Goal: Information Seeking & Learning: Learn about a topic

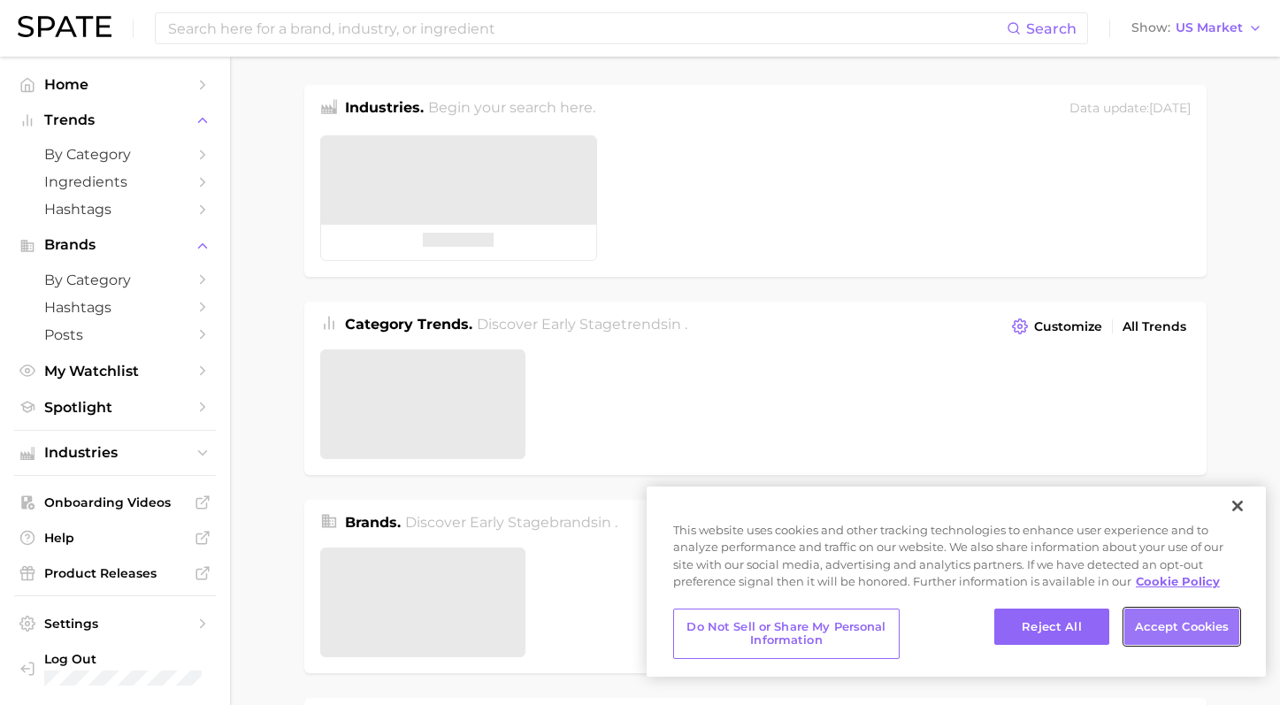
click at [1131, 633] on button "Accept Cookies" at bounding box center [1181, 626] width 115 height 37
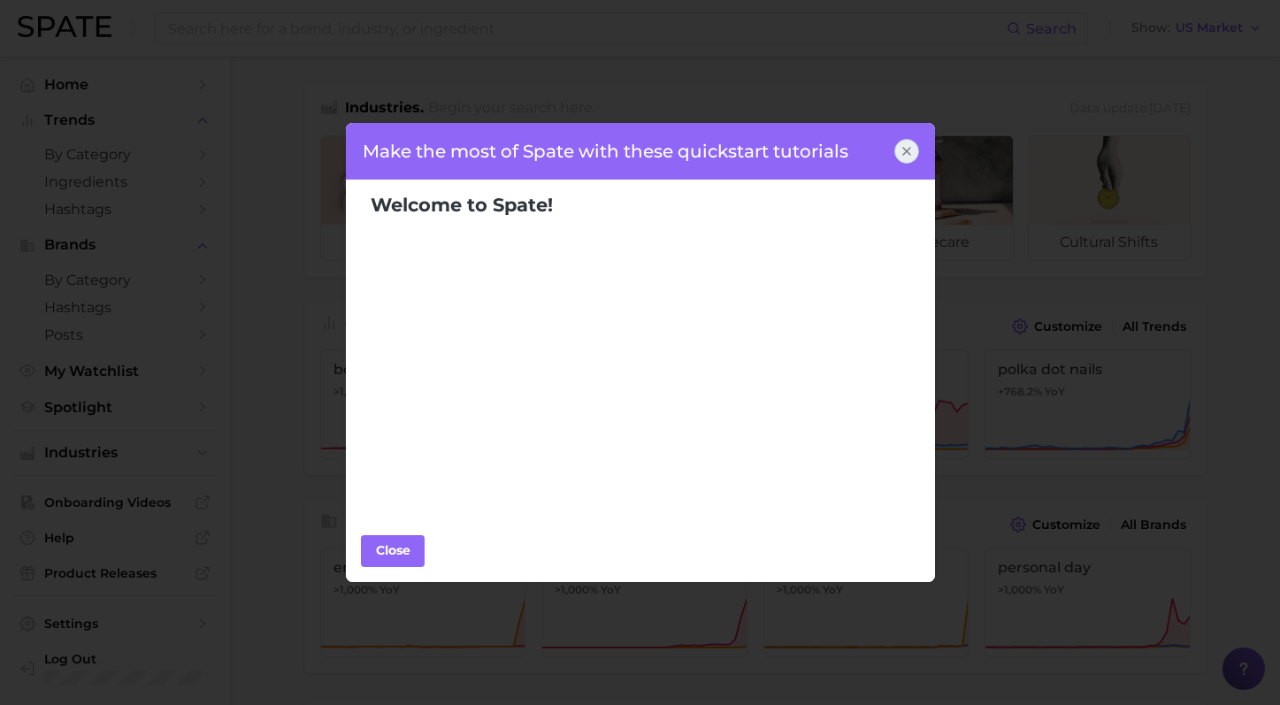
click at [904, 148] on icon at bounding box center [906, 151] width 7 height 7
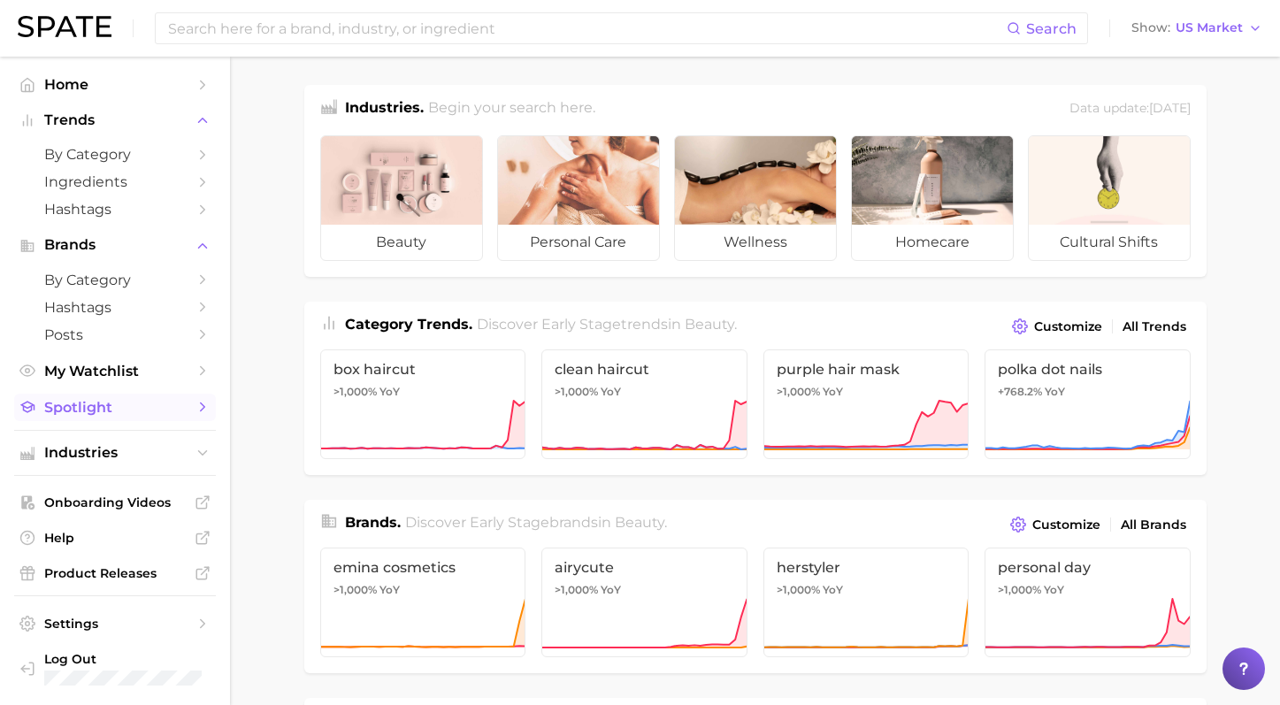
click at [177, 416] on span "Spotlight" at bounding box center [114, 407] width 141 height 17
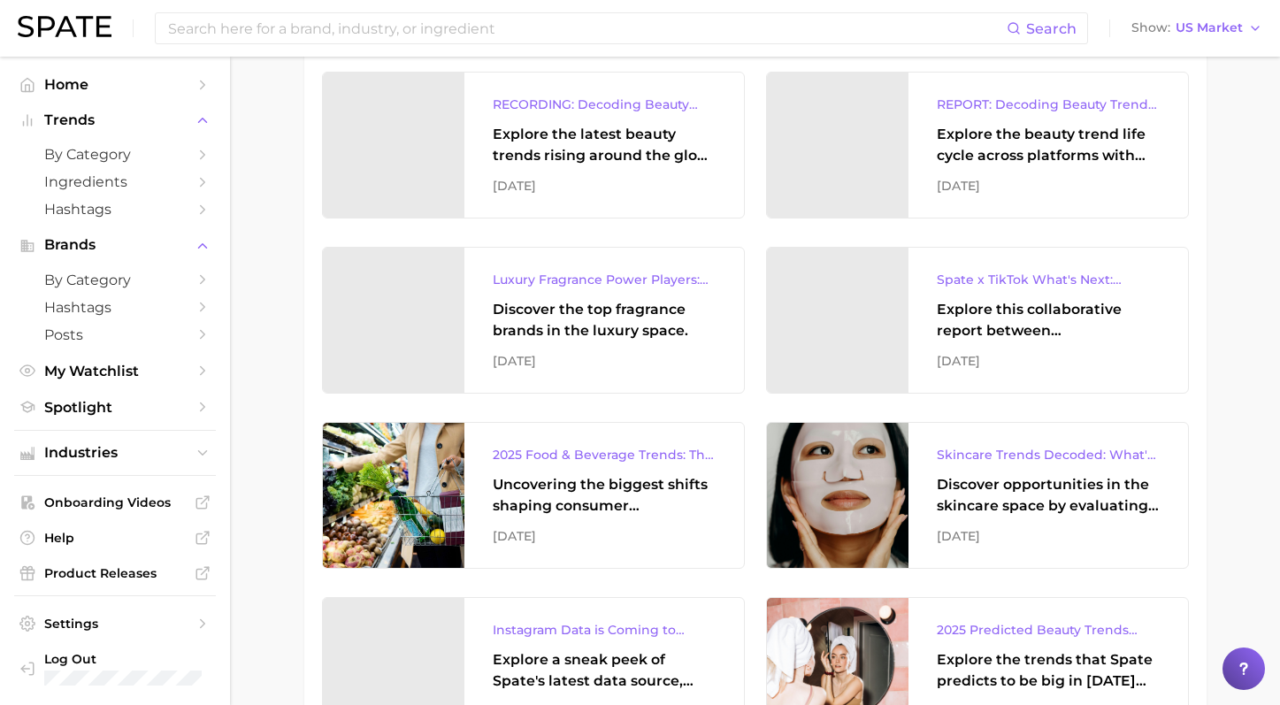
scroll to position [1787, 0]
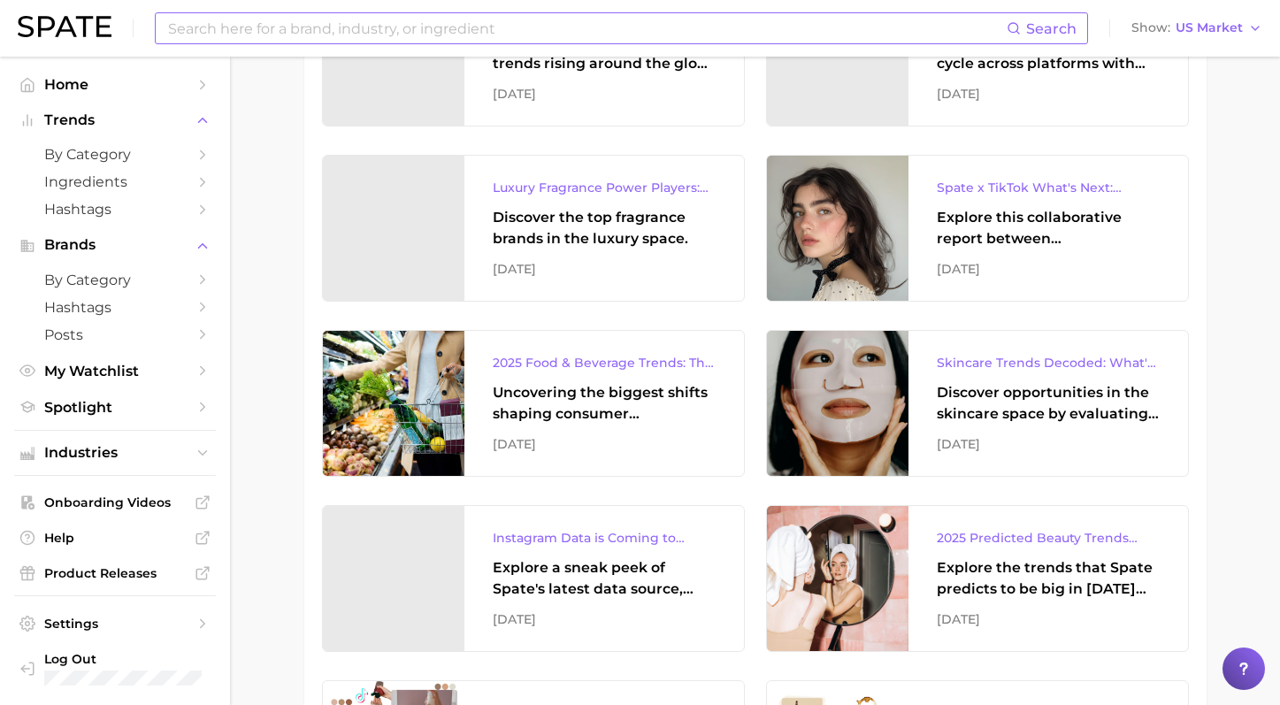
click at [401, 32] on input at bounding box center [586, 28] width 840 height 30
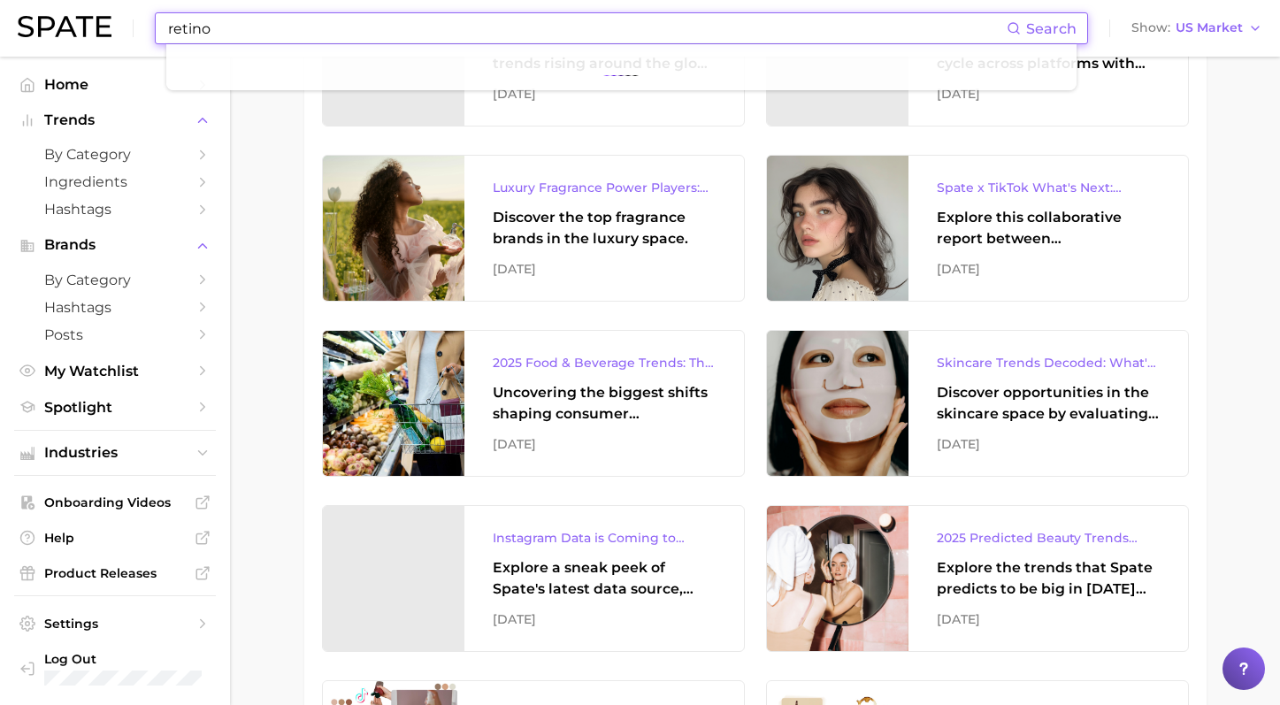
type input "retinoi"
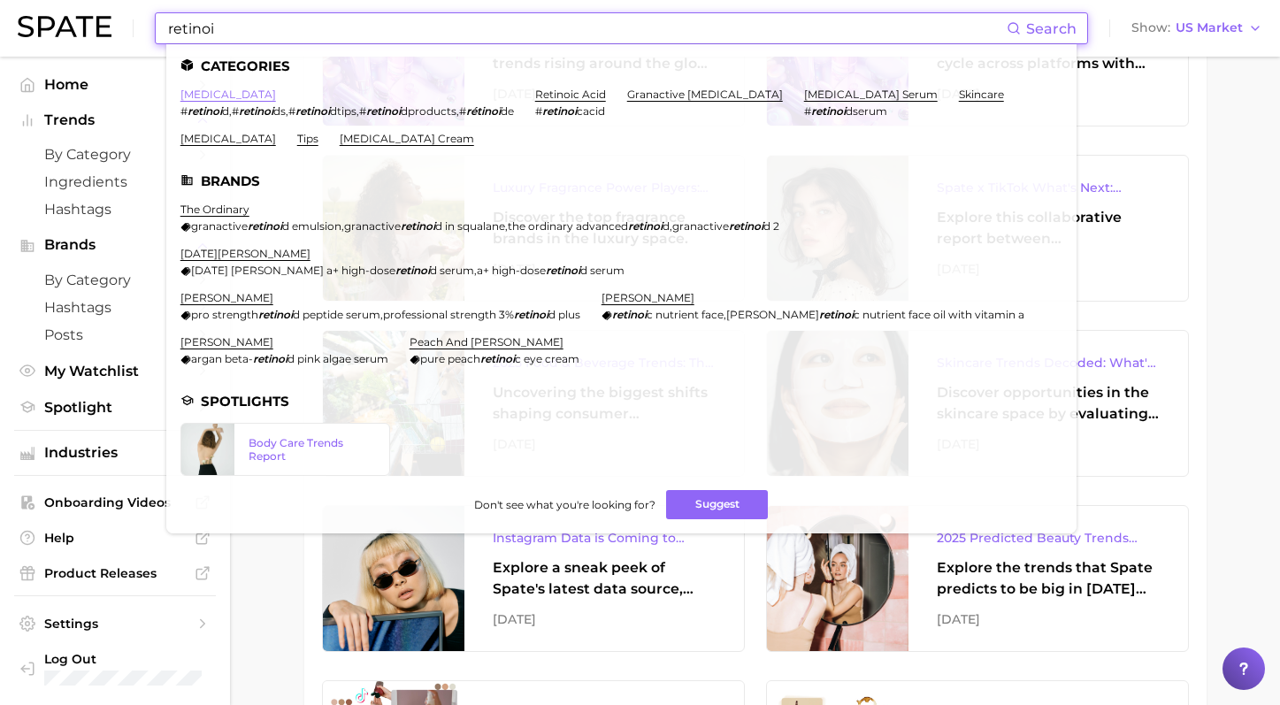
click at [212, 92] on link "[MEDICAL_DATA]" at bounding box center [228, 94] width 96 height 13
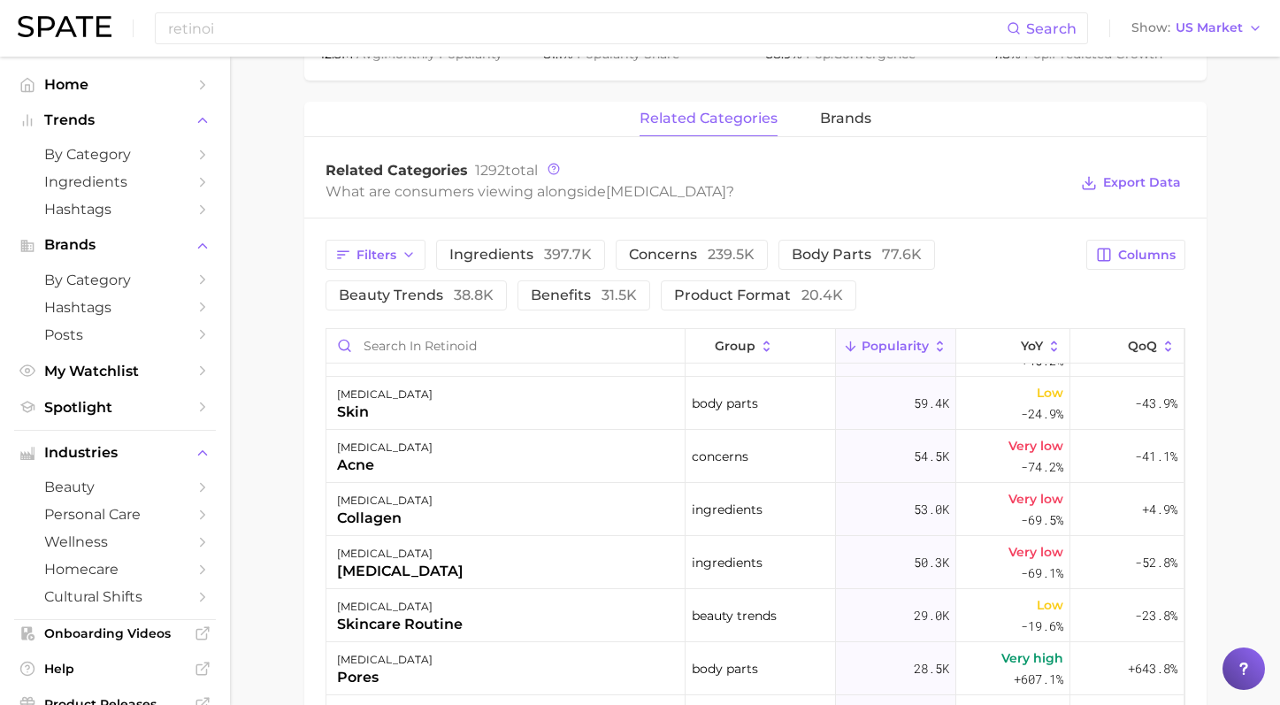
scroll to position [173, 0]
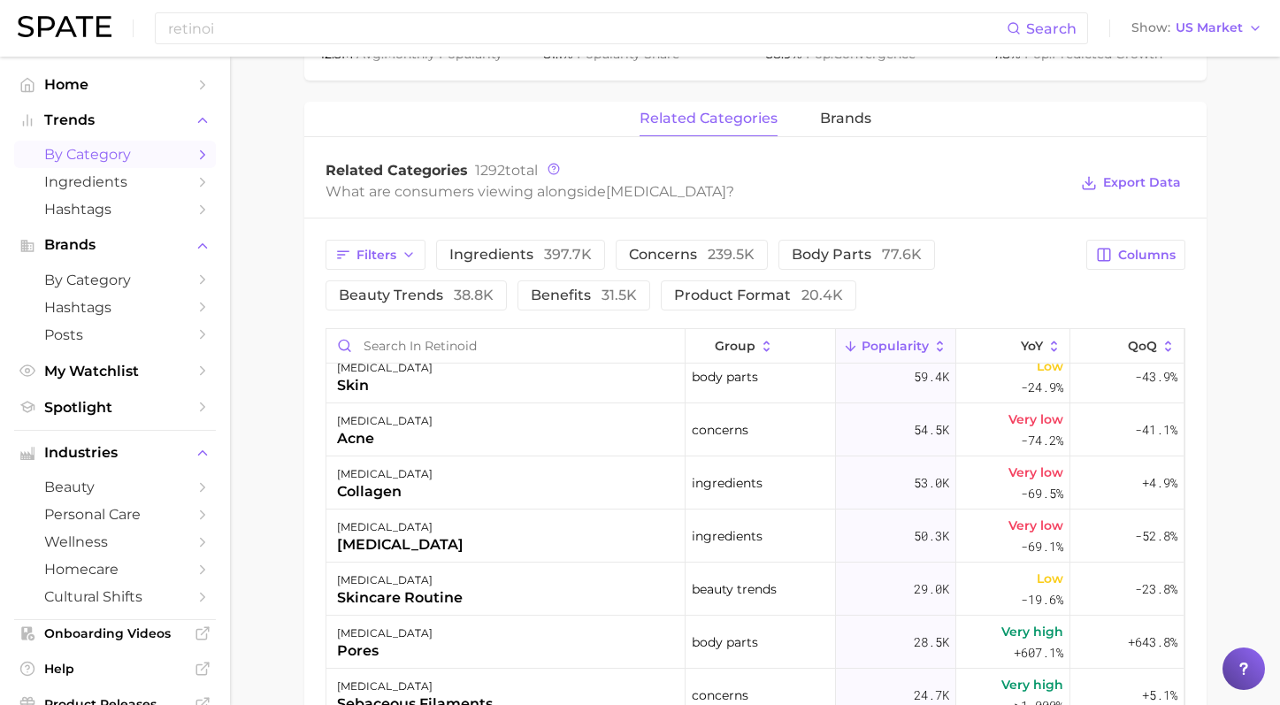
click at [105, 168] on link "by Category" at bounding box center [115, 154] width 202 height 27
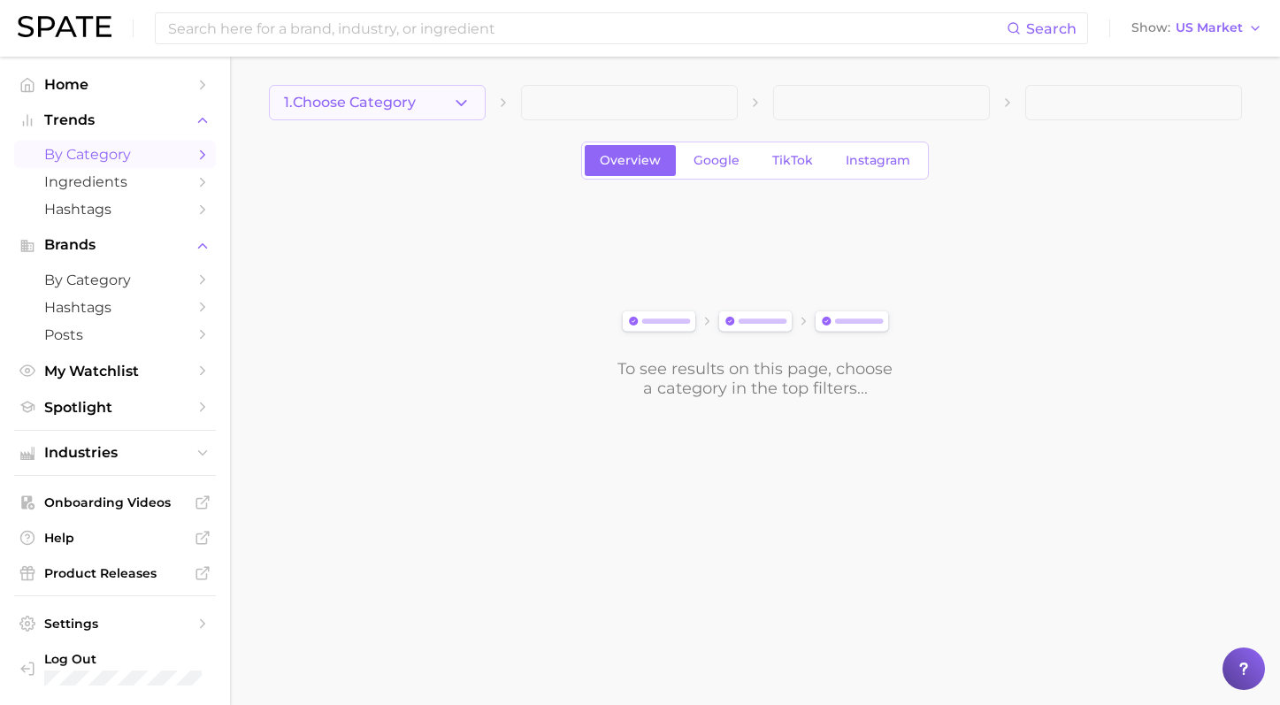
click at [427, 100] on button "1. Choose Category" at bounding box center [377, 102] width 217 height 35
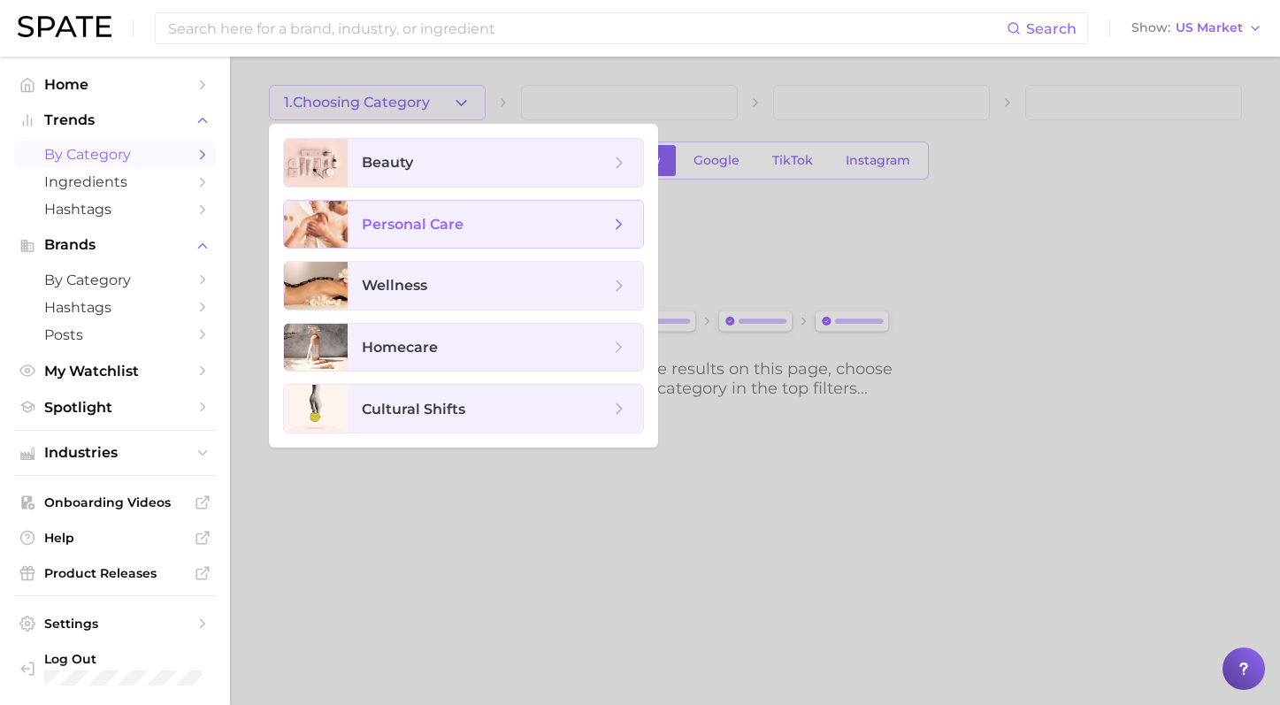
click at [387, 210] on span "personal care" at bounding box center [495, 225] width 295 height 48
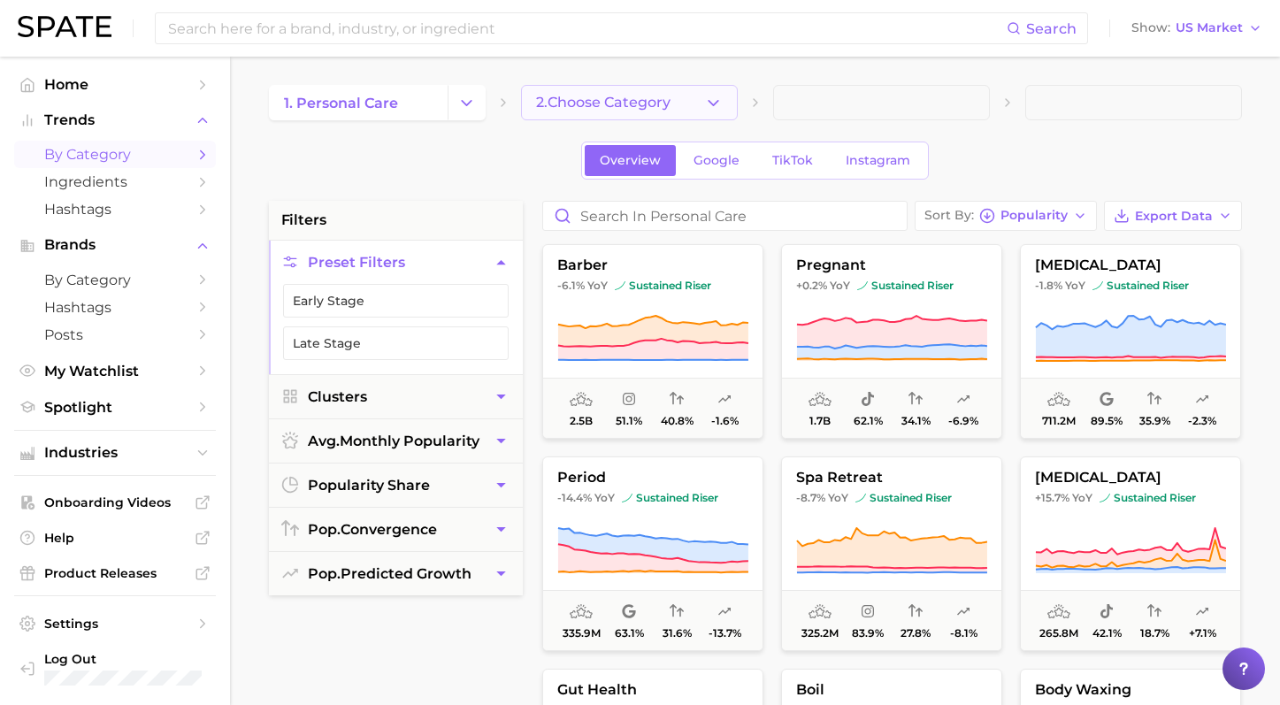
click at [603, 90] on button "2. Choose Category" at bounding box center [629, 102] width 217 height 35
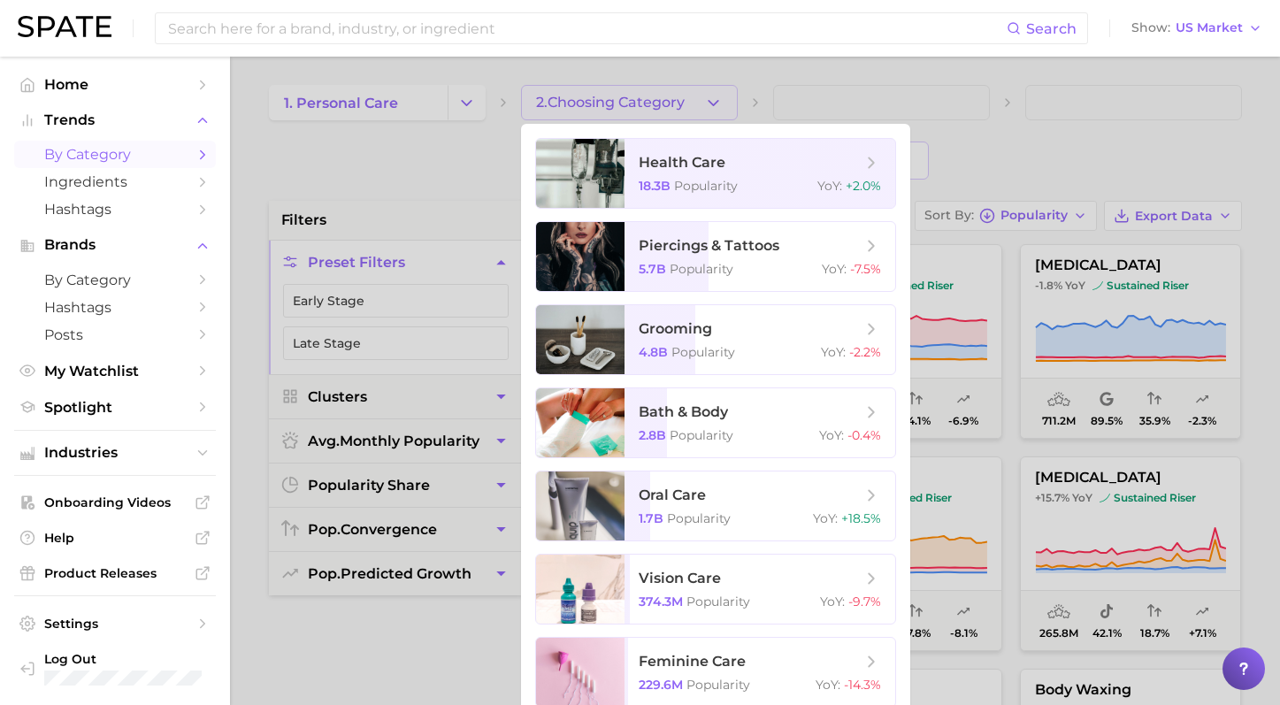
click at [396, 123] on div at bounding box center [640, 352] width 1280 height 705
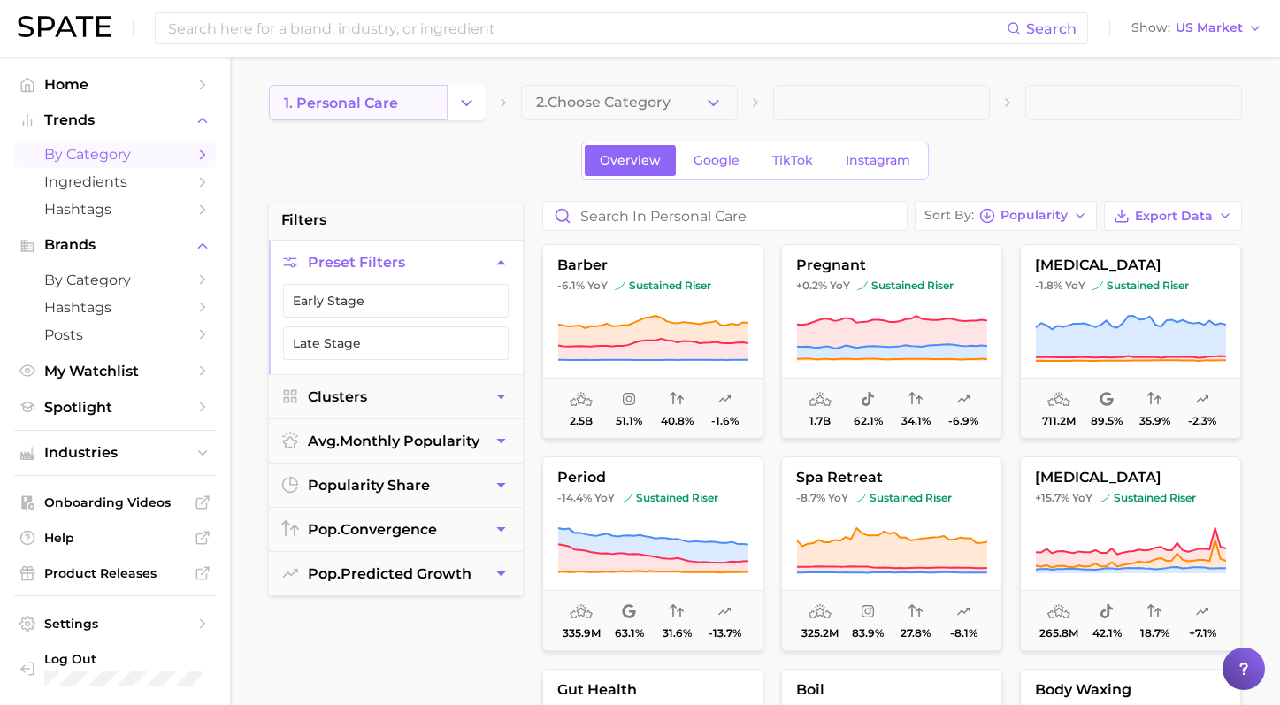
click at [442, 96] on link "1. personal care" at bounding box center [358, 102] width 179 height 35
click at [468, 99] on icon "Change Category" at bounding box center [466, 103] width 19 height 19
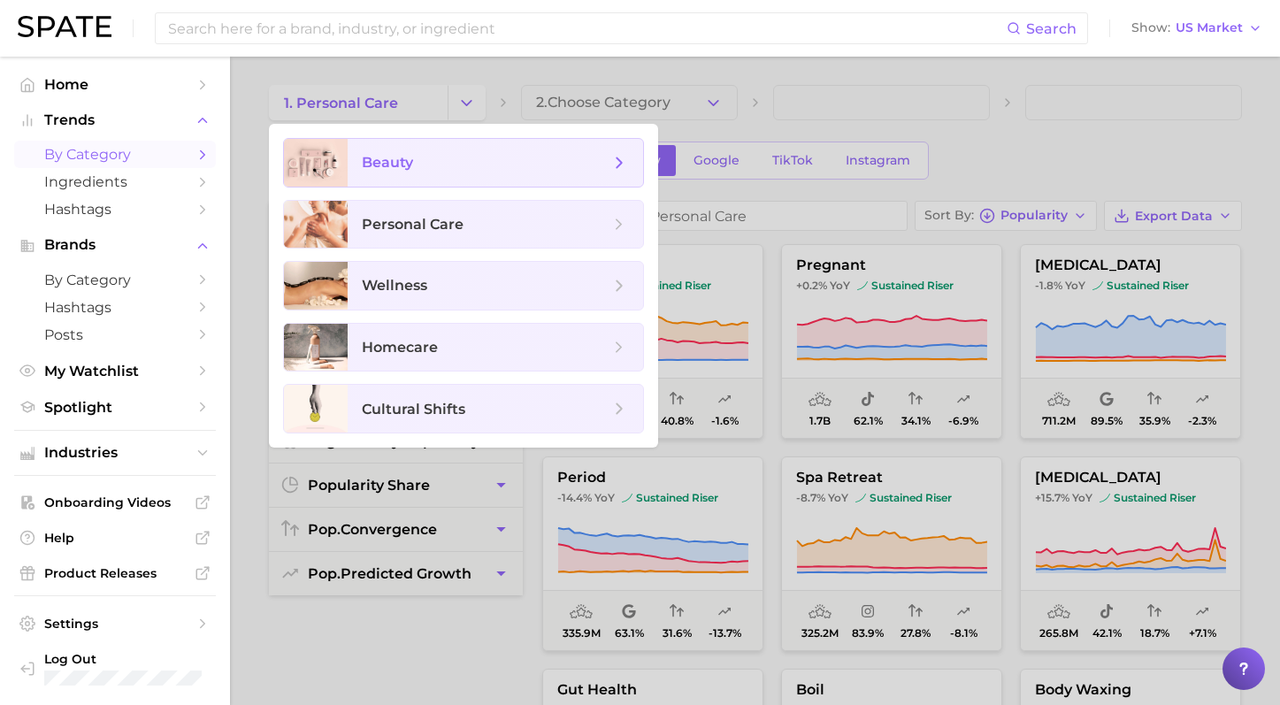
click at [447, 180] on span "beauty" at bounding box center [495, 163] width 295 height 48
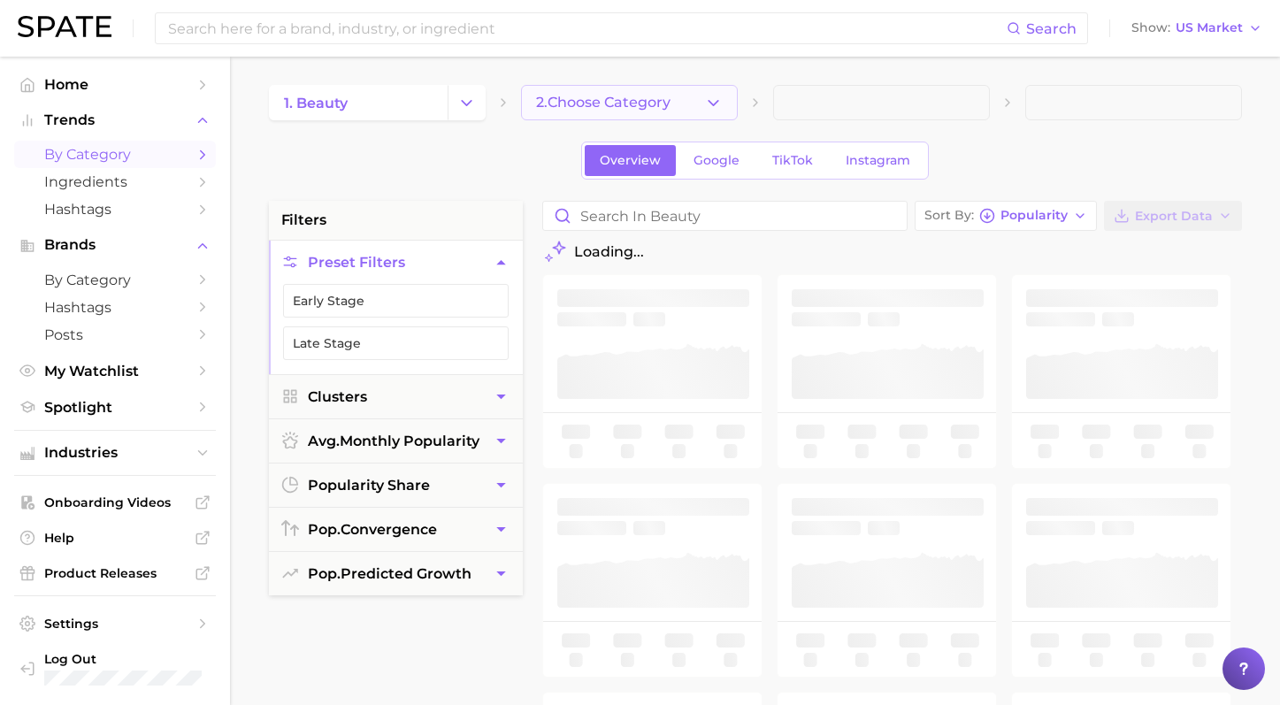
click at [704, 104] on icon "button" at bounding box center [713, 103] width 19 height 19
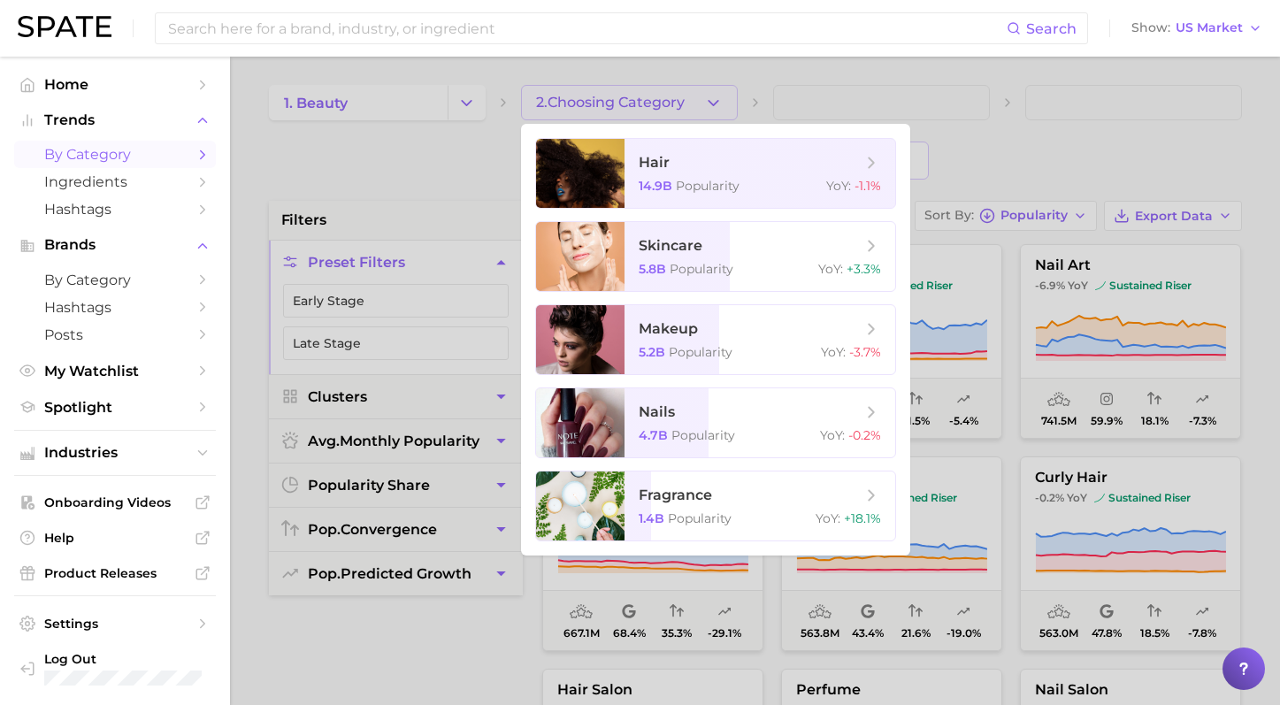
click at [988, 149] on div at bounding box center [640, 352] width 1280 height 705
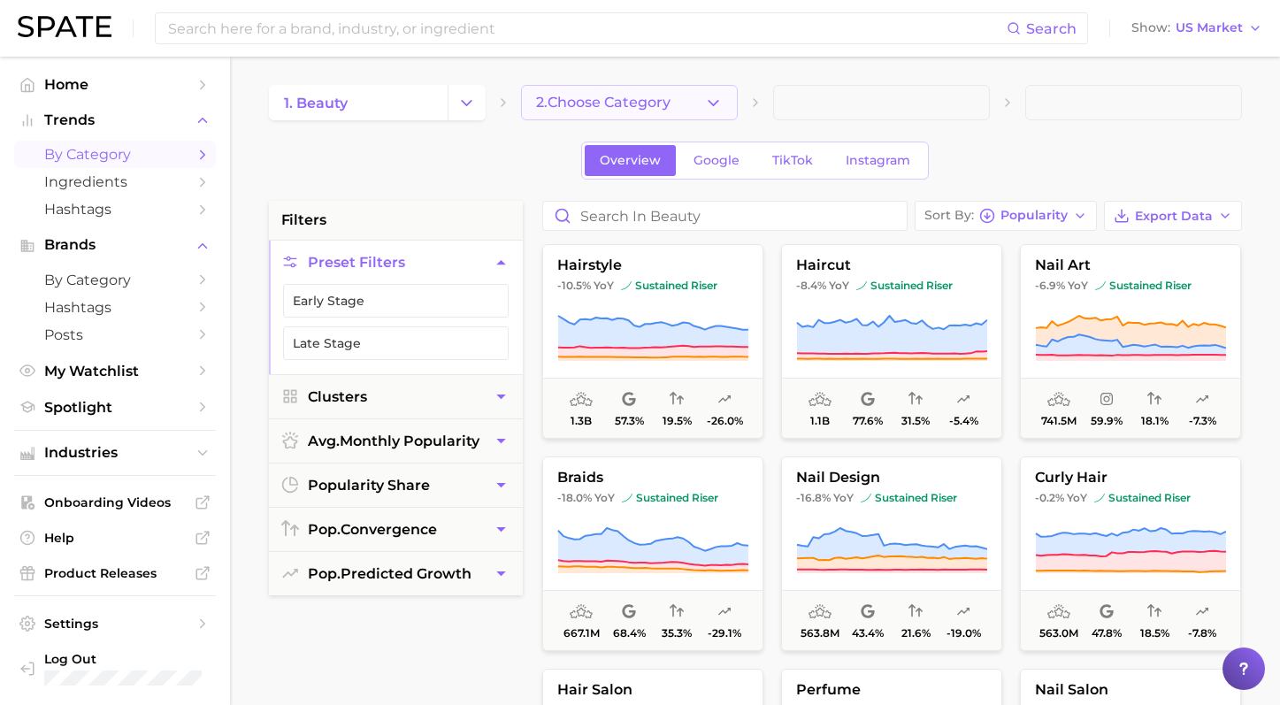
click at [663, 86] on button "2. Choose Category" at bounding box center [629, 102] width 217 height 35
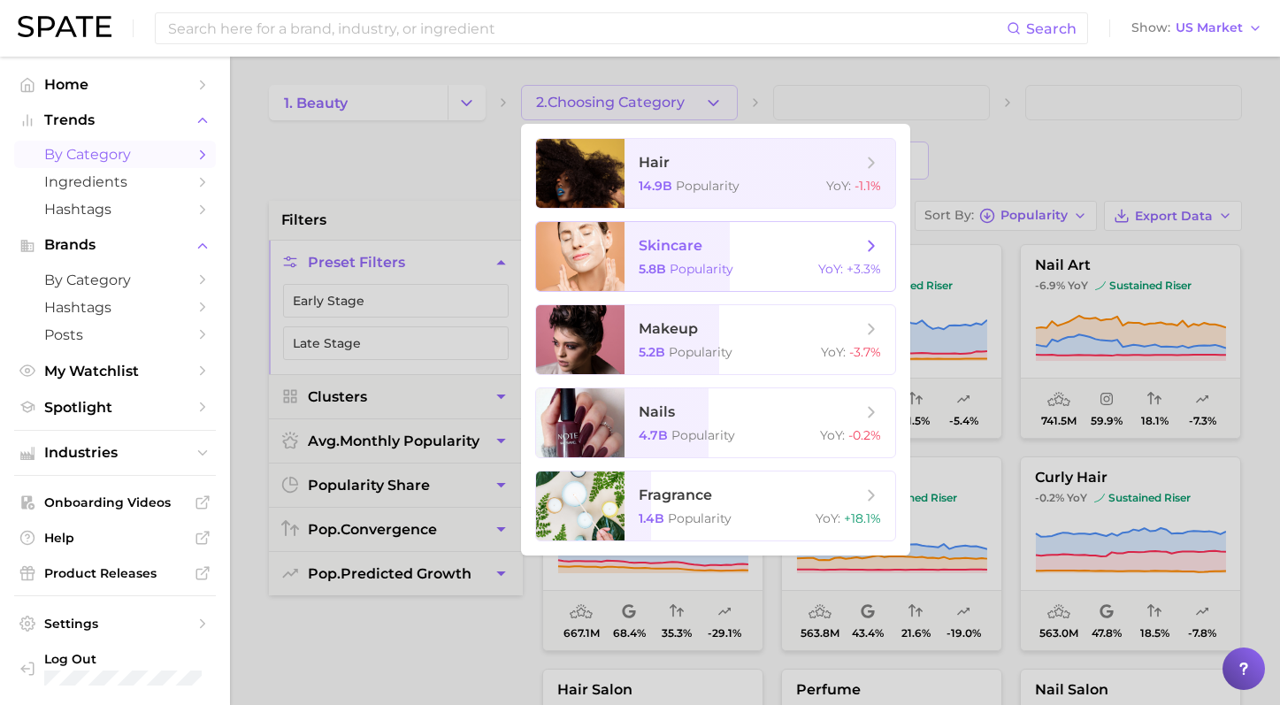
click at [684, 233] on span "skincare 5.8b Popularity YoY : +3.3%" at bounding box center [759, 256] width 271 height 69
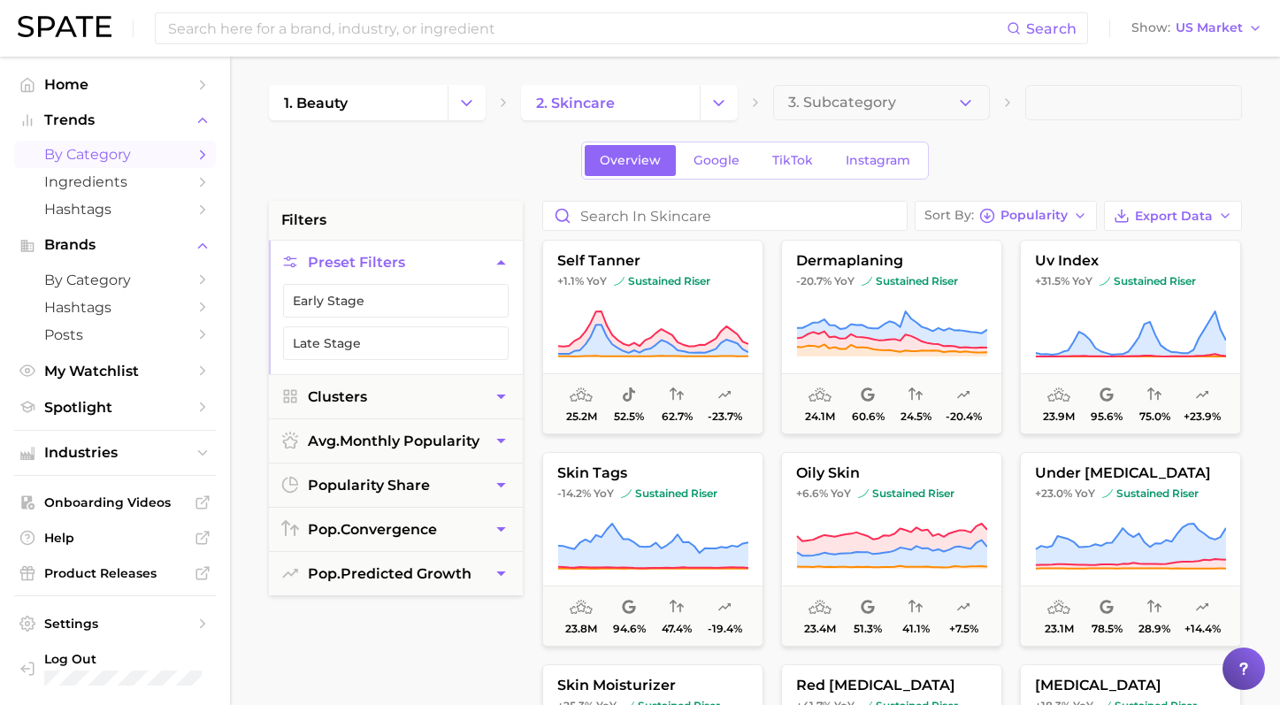
scroll to position [3399, 0]
click at [815, 110] on span "3. Subcategory" at bounding box center [842, 103] width 108 height 16
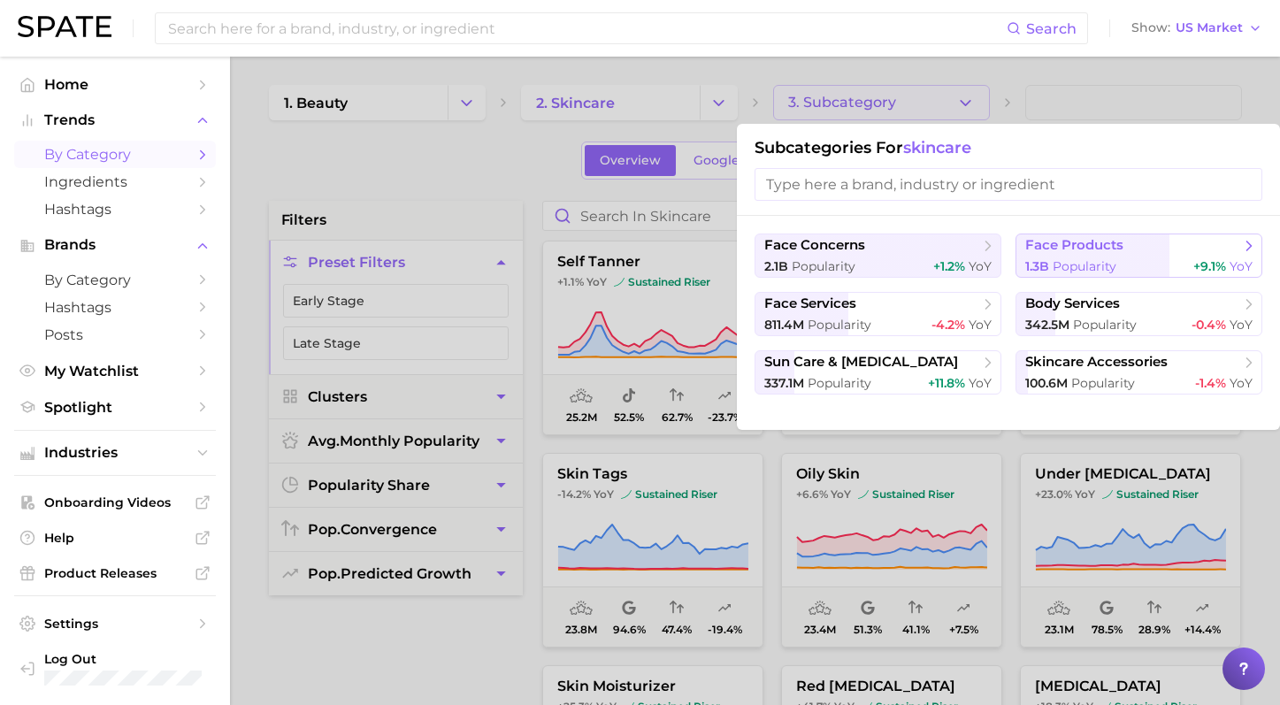
click at [1086, 273] on span "Popularity" at bounding box center [1084, 266] width 64 height 16
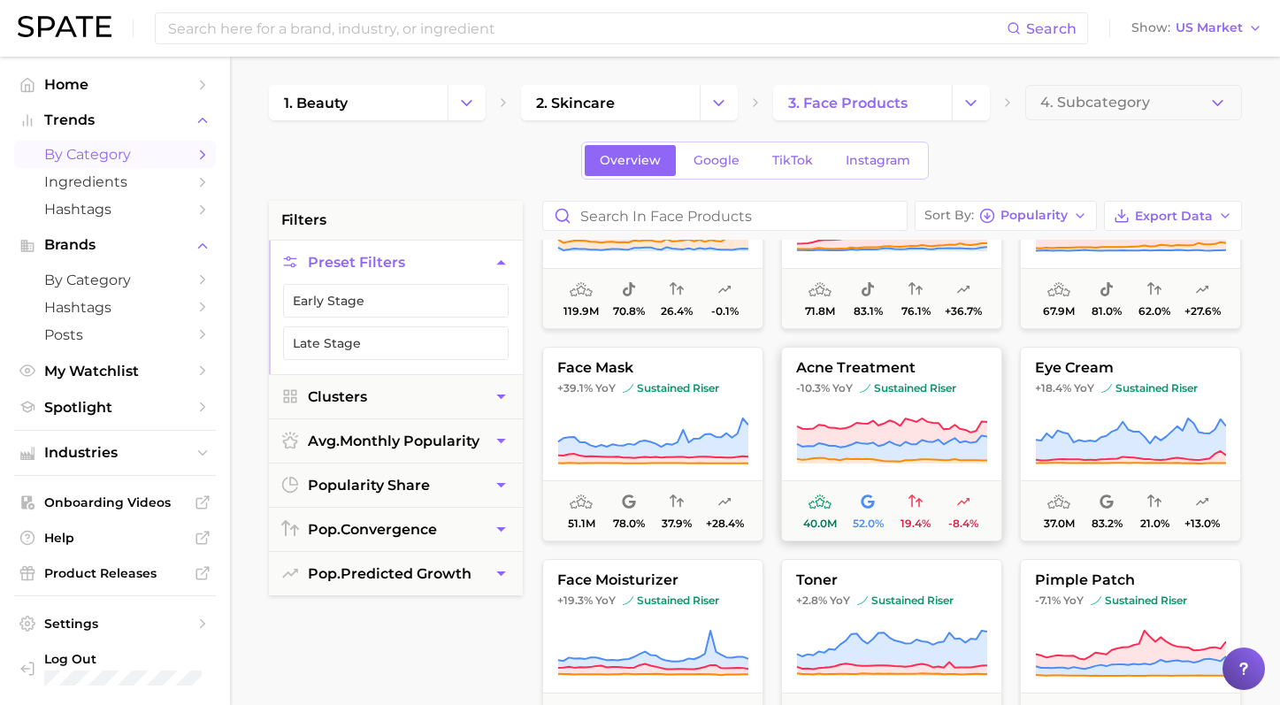
scroll to position [111, 0]
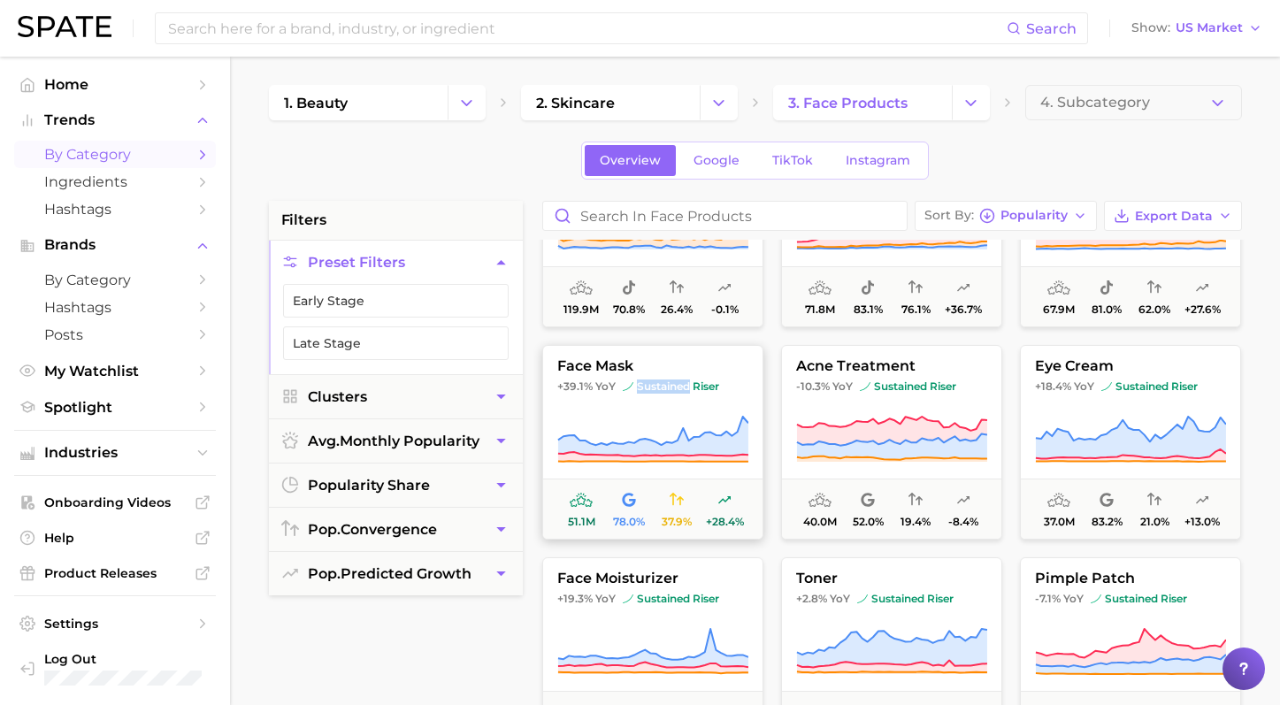
click at [595, 355] on button "face mask +39.1% YoY sustained riser 51.1m 78.0% 37.9% +28.4%" at bounding box center [652, 442] width 221 height 195
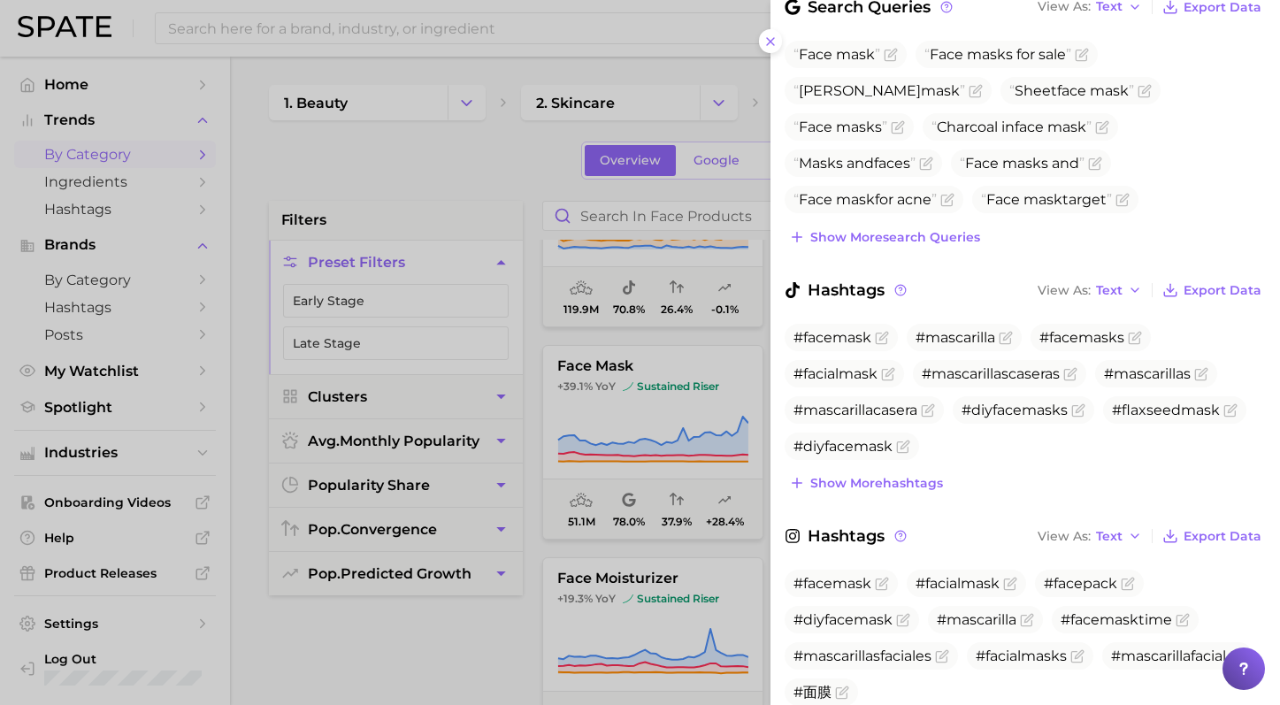
scroll to position [695, 0]
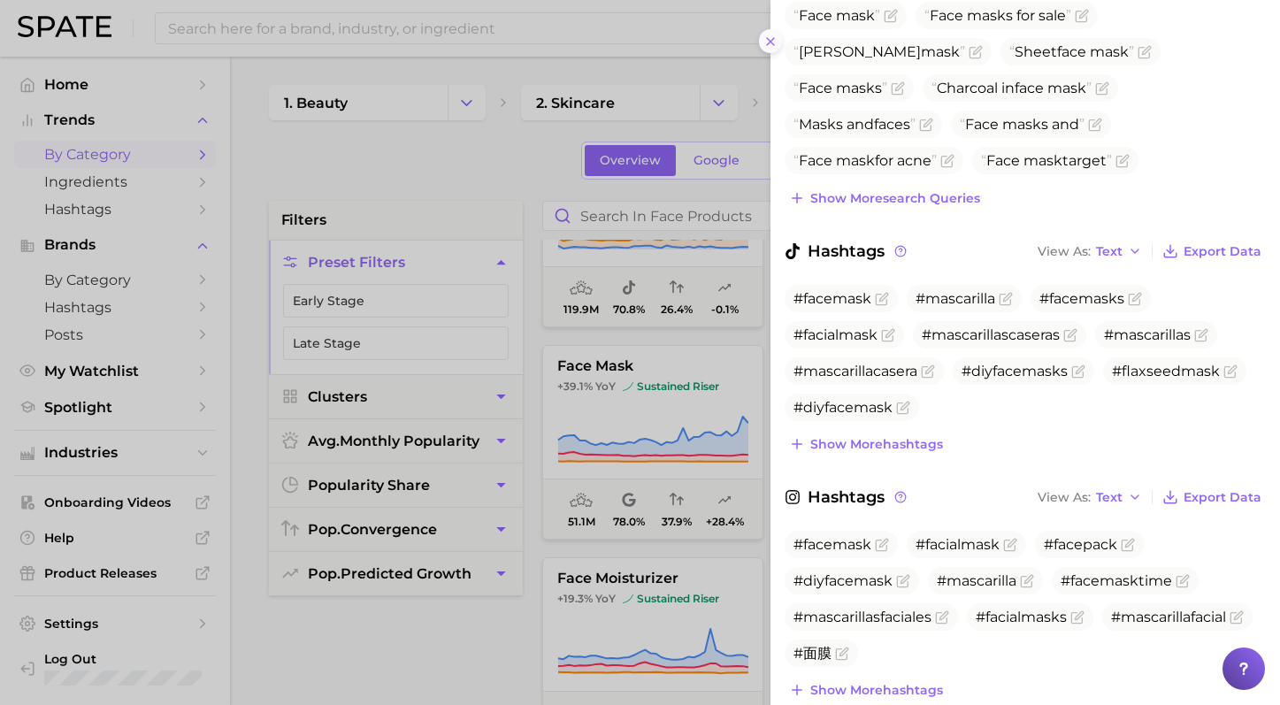
click at [772, 42] on icon at bounding box center [770, 41] width 14 height 14
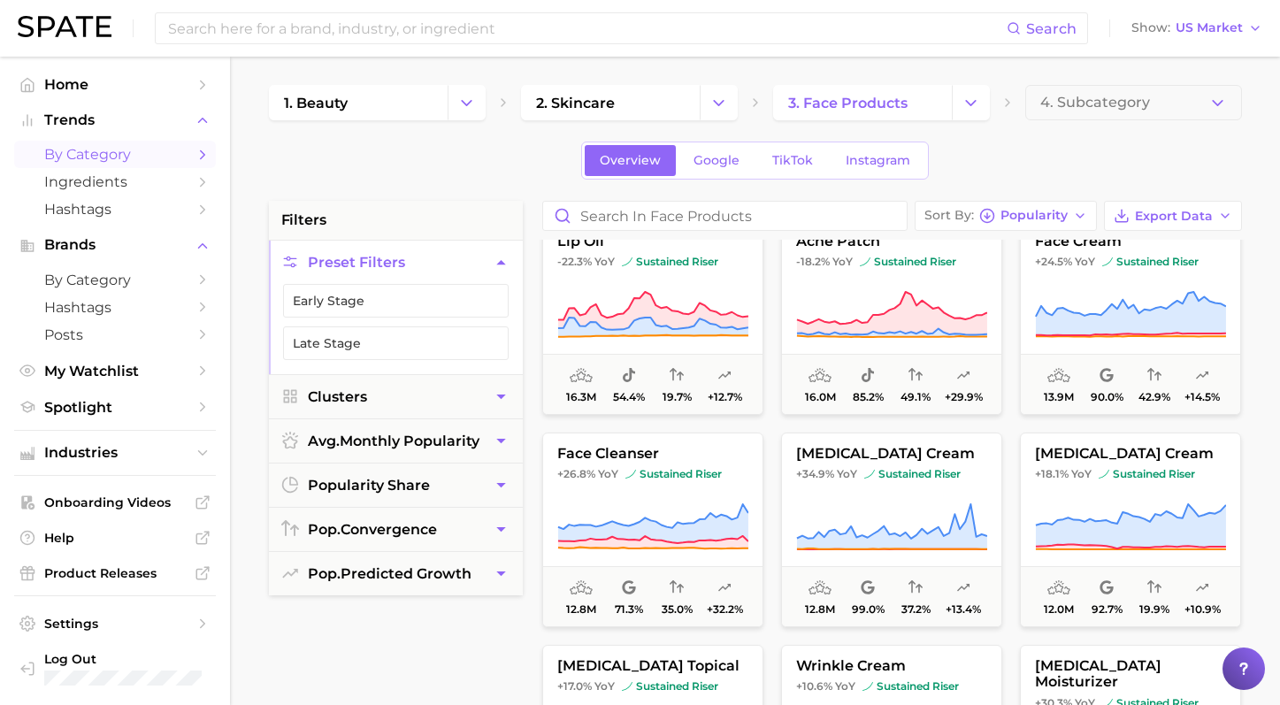
scroll to position [1307, 0]
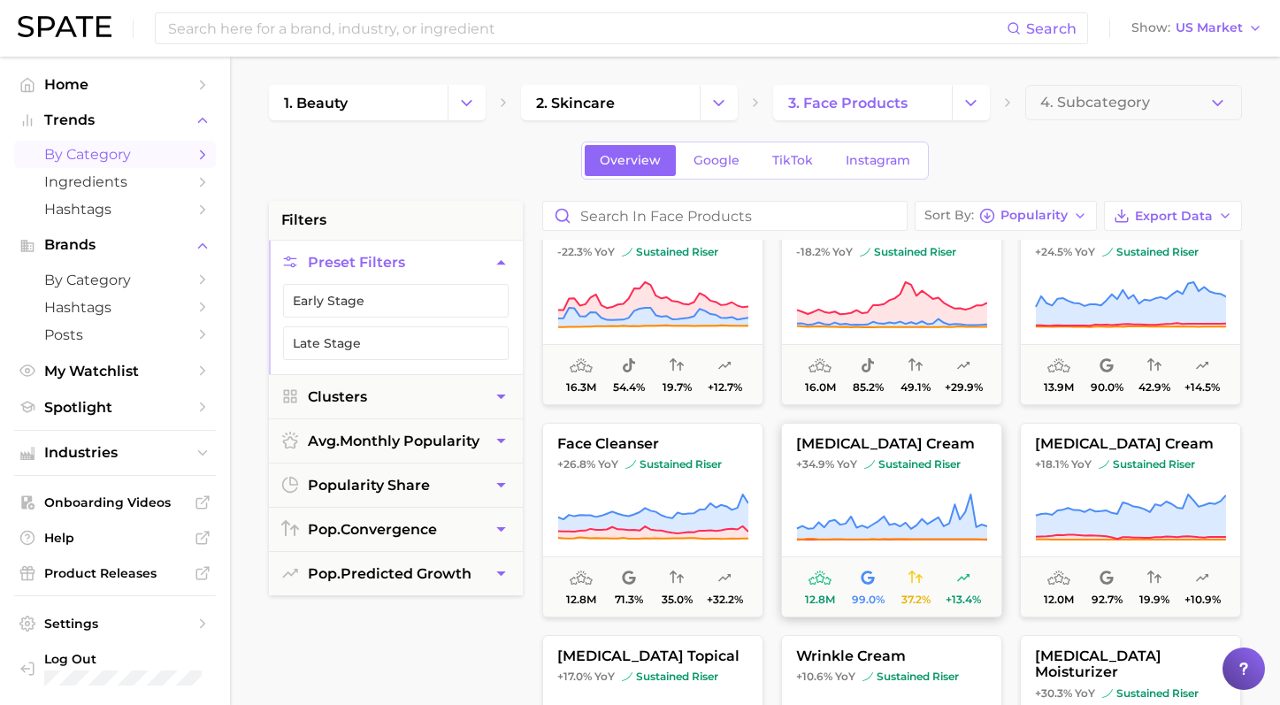
click at [887, 462] on span "sustained riser" at bounding box center [912, 464] width 96 height 14
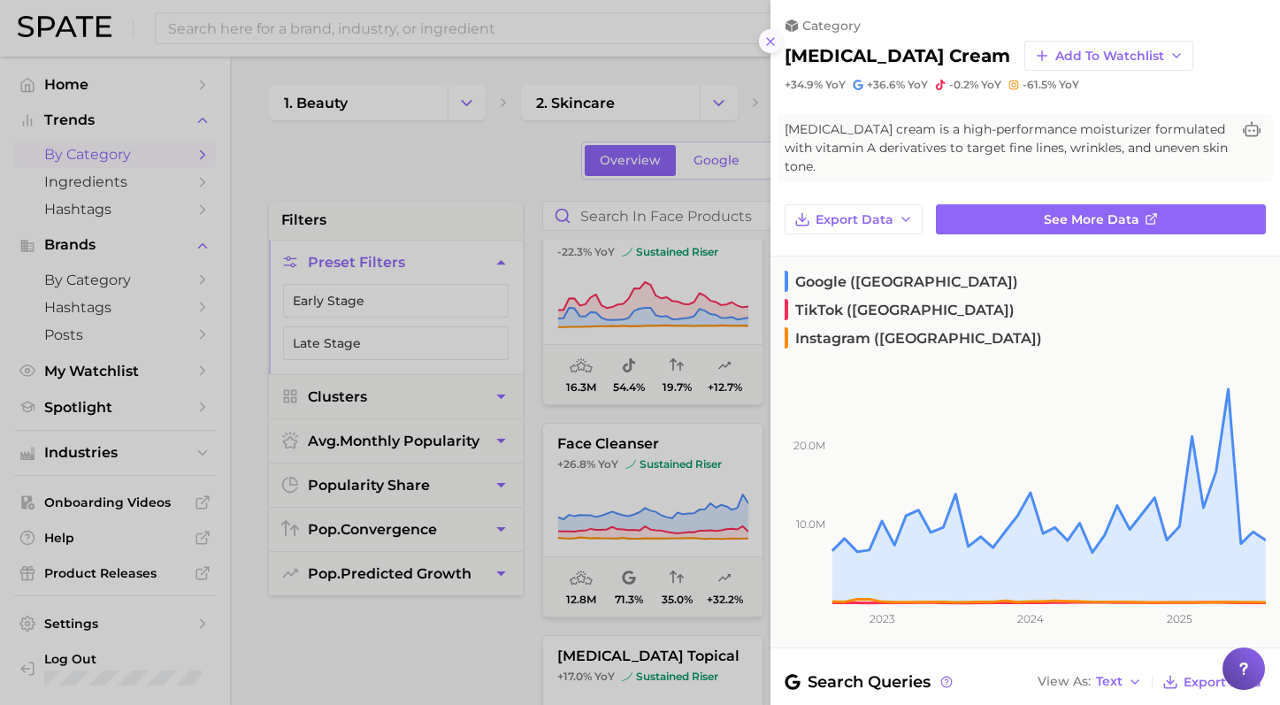
click at [765, 37] on icon at bounding box center [770, 41] width 14 height 14
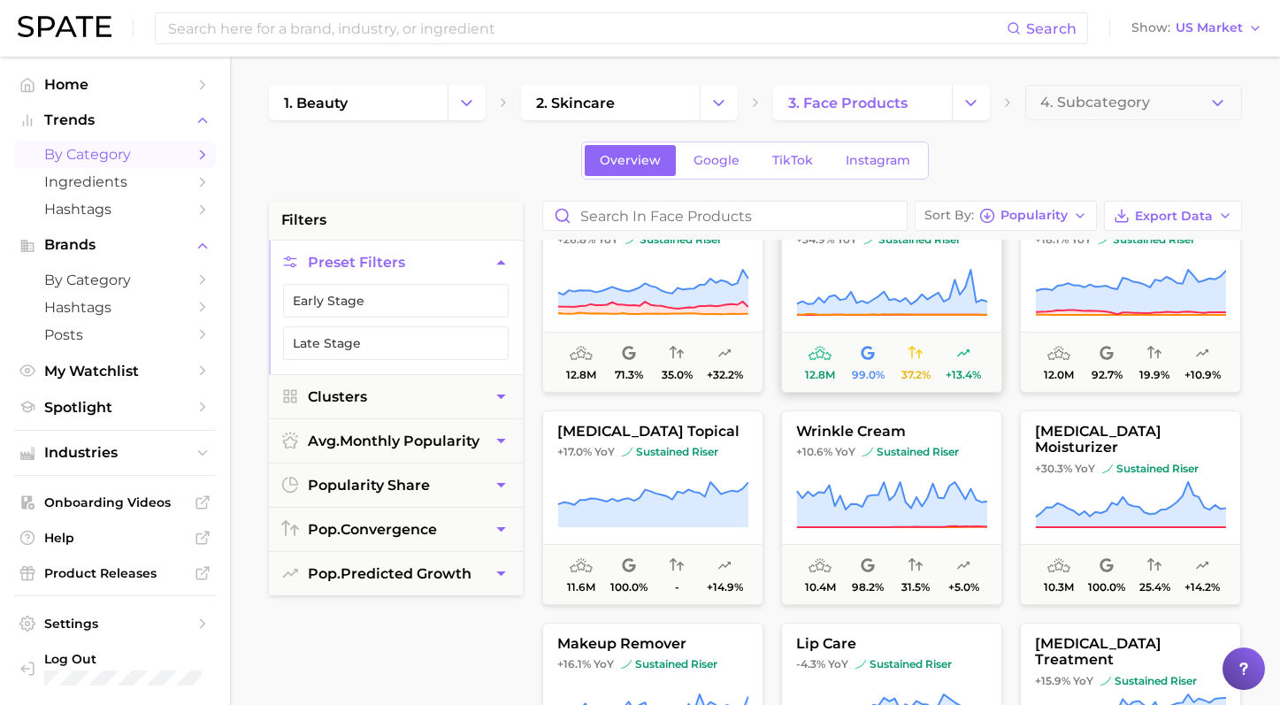
scroll to position [1425, 0]
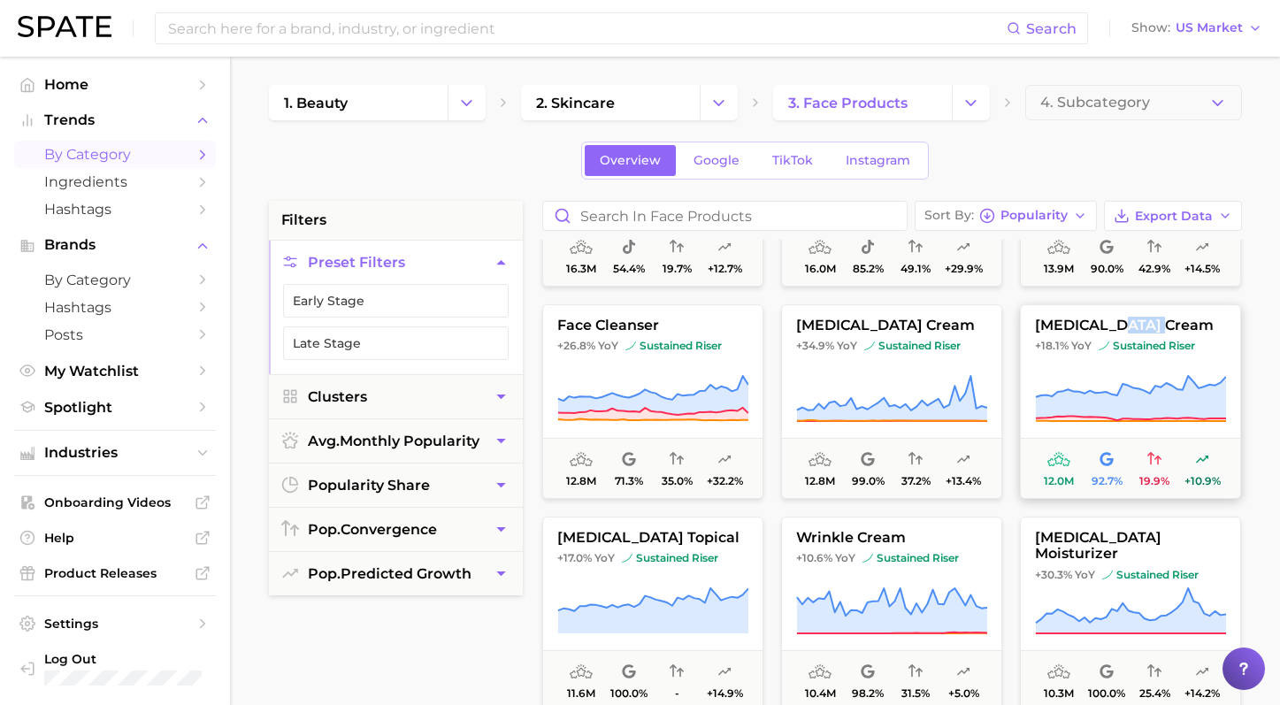
click at [1166, 388] on icon at bounding box center [1130, 398] width 190 height 44
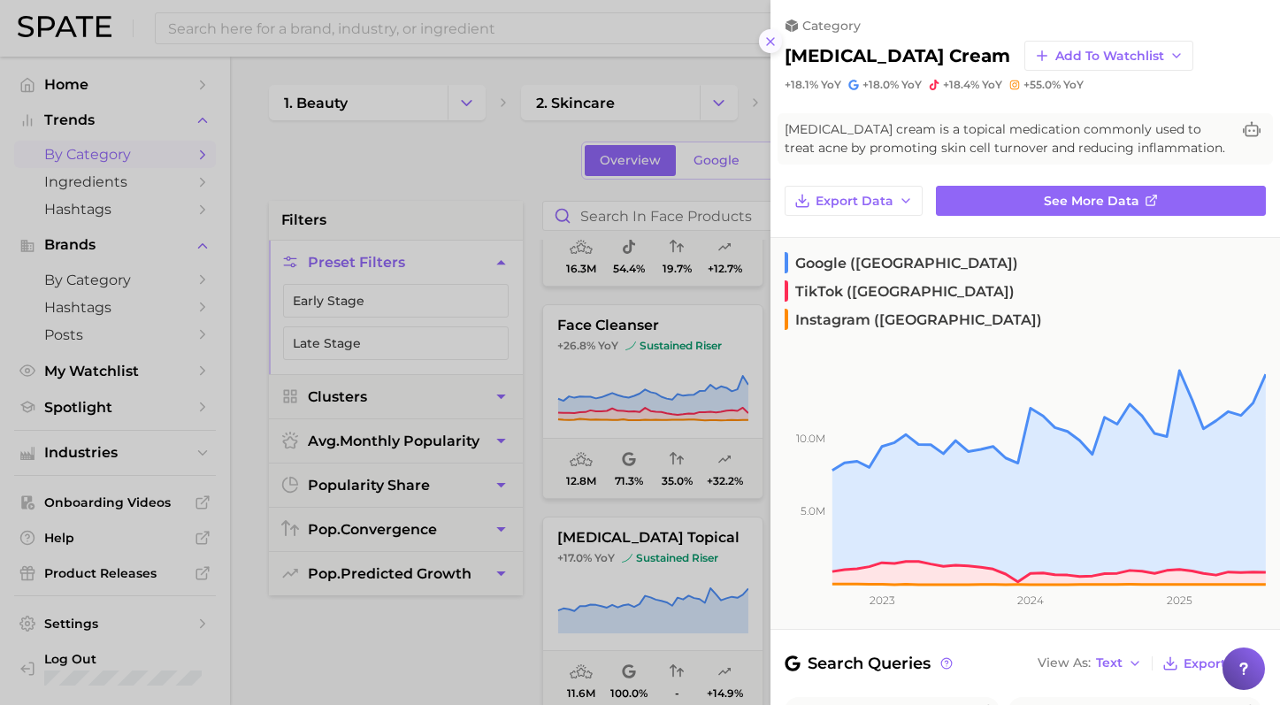
click at [768, 43] on icon at bounding box center [770, 41] width 14 height 14
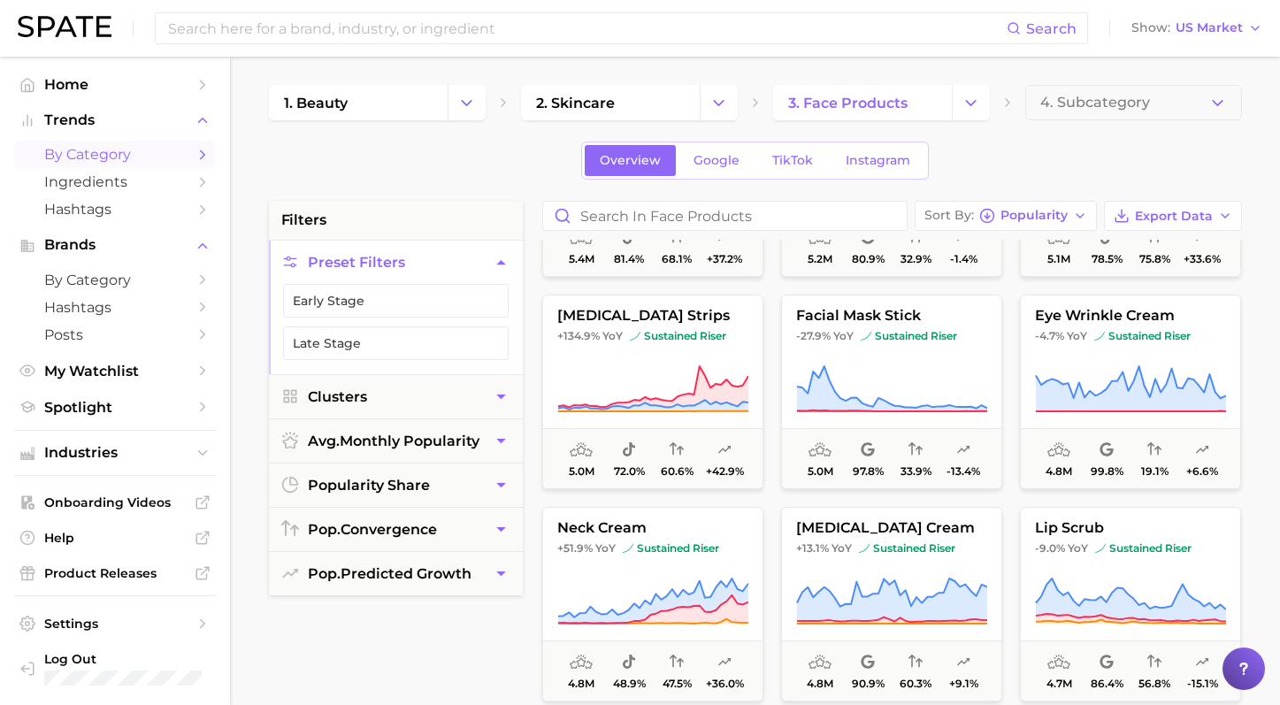
scroll to position [3069, 0]
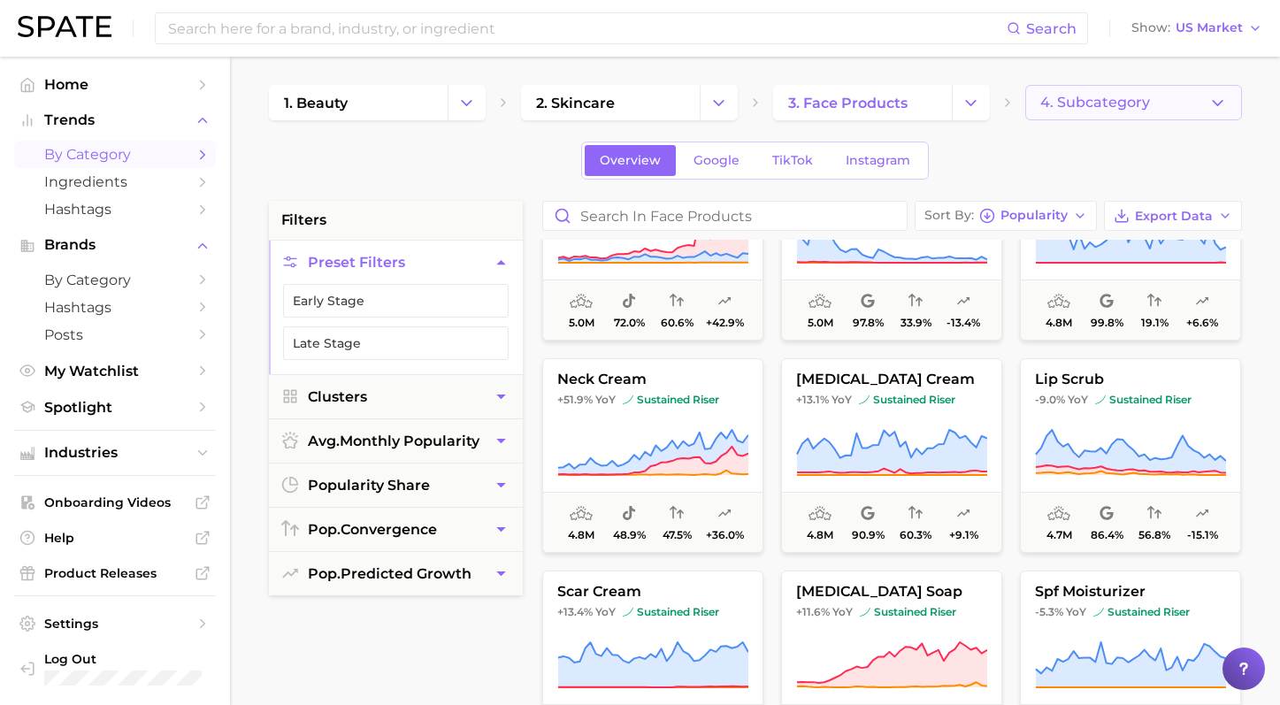
click at [1047, 93] on button "4. Subcategory" at bounding box center [1133, 102] width 217 height 35
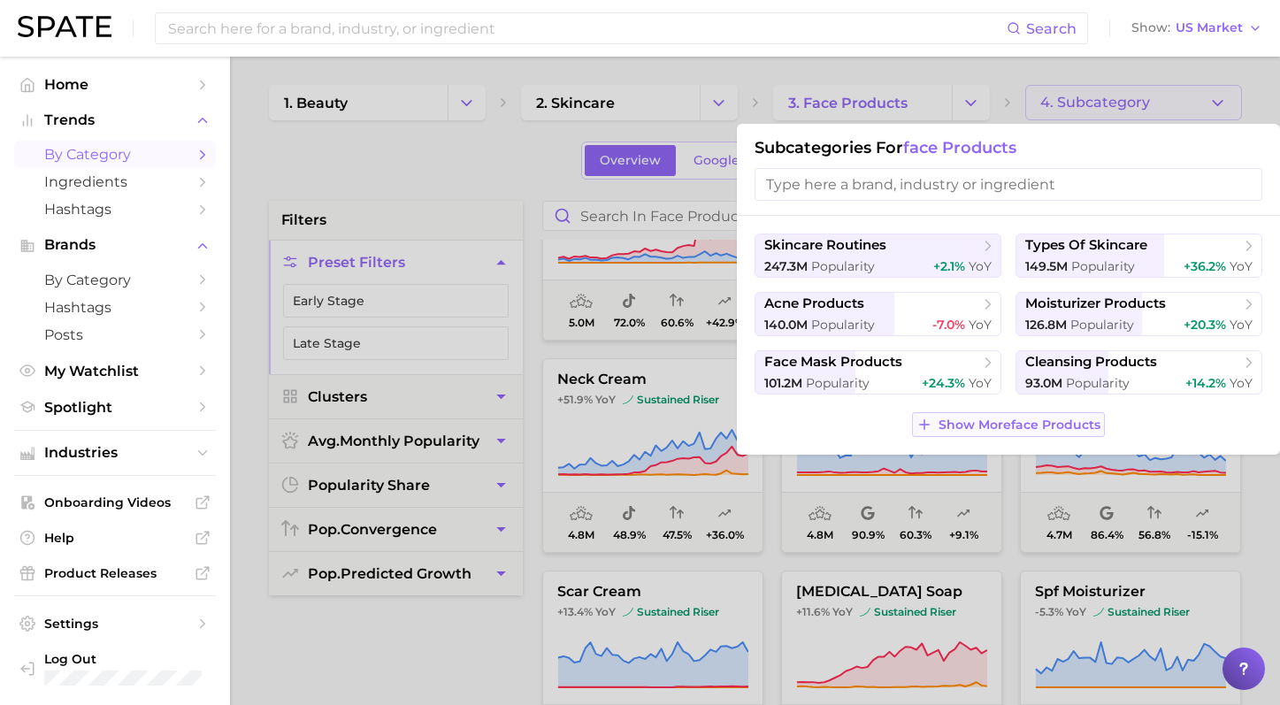
click at [1018, 426] on span "Show More face products" at bounding box center [1019, 424] width 162 height 15
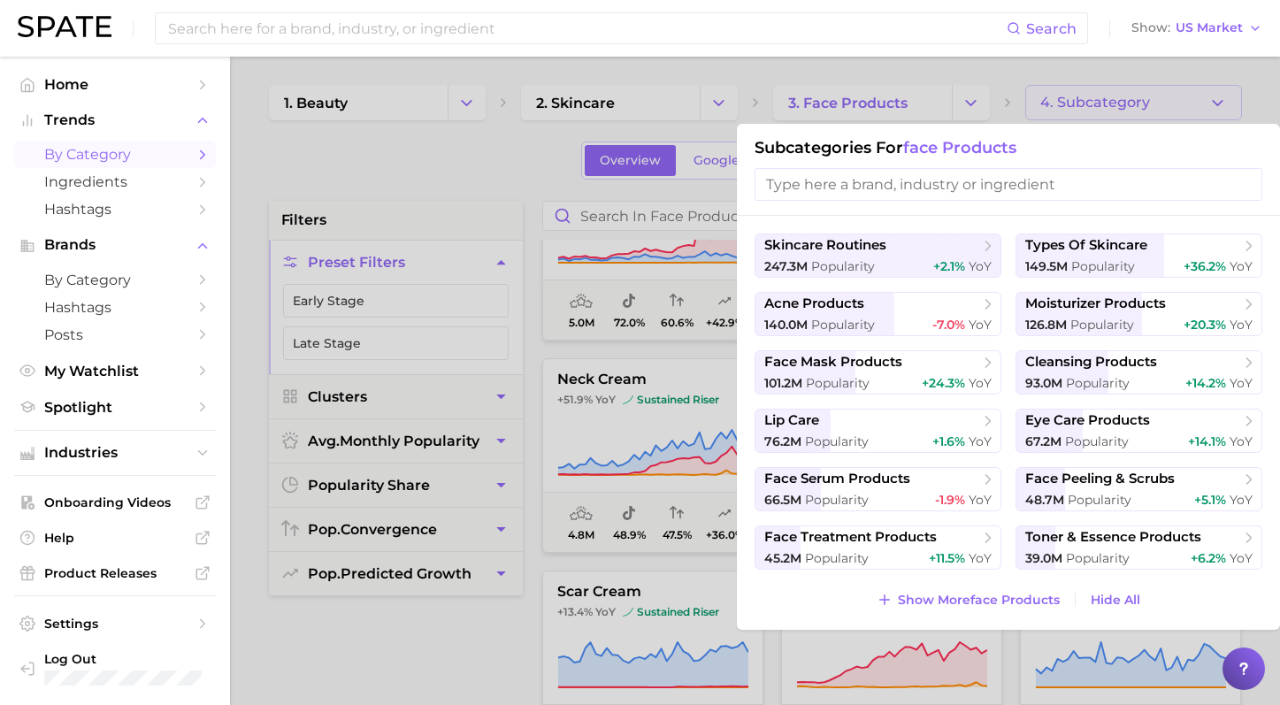
click at [386, 141] on div at bounding box center [640, 352] width 1280 height 705
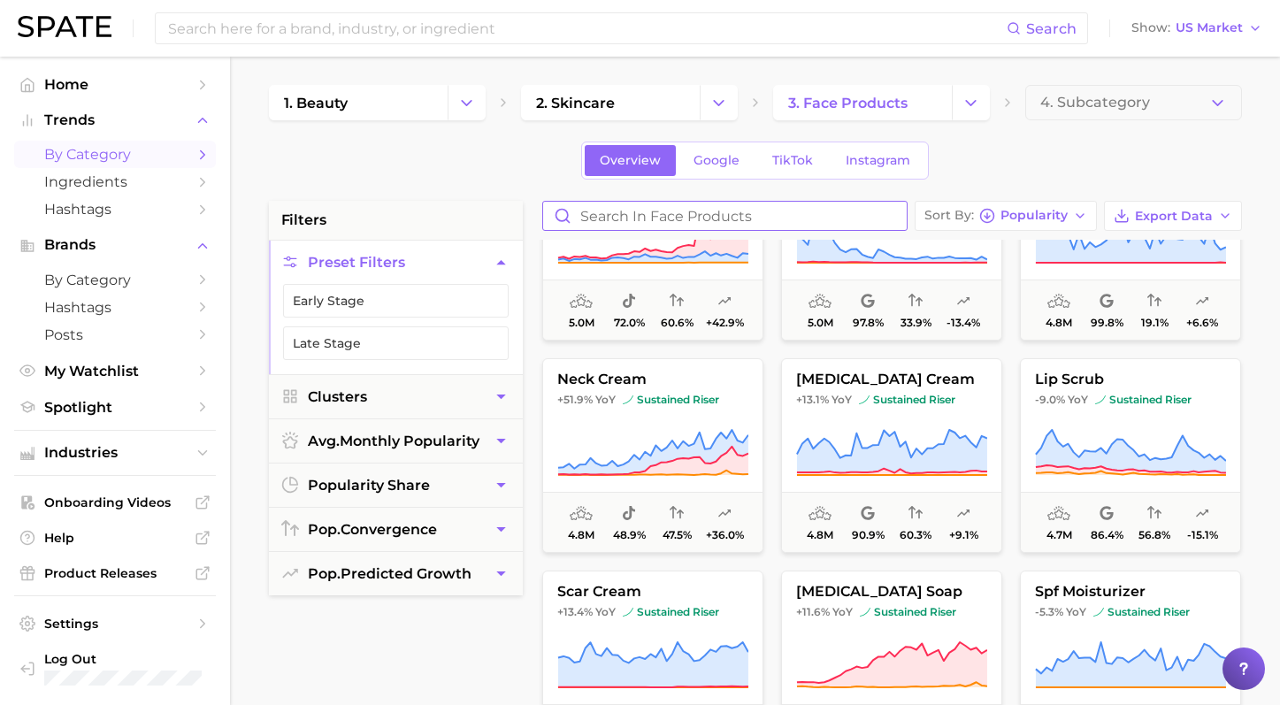
click at [729, 226] on input "Search in face products" at bounding box center [724, 216] width 363 height 28
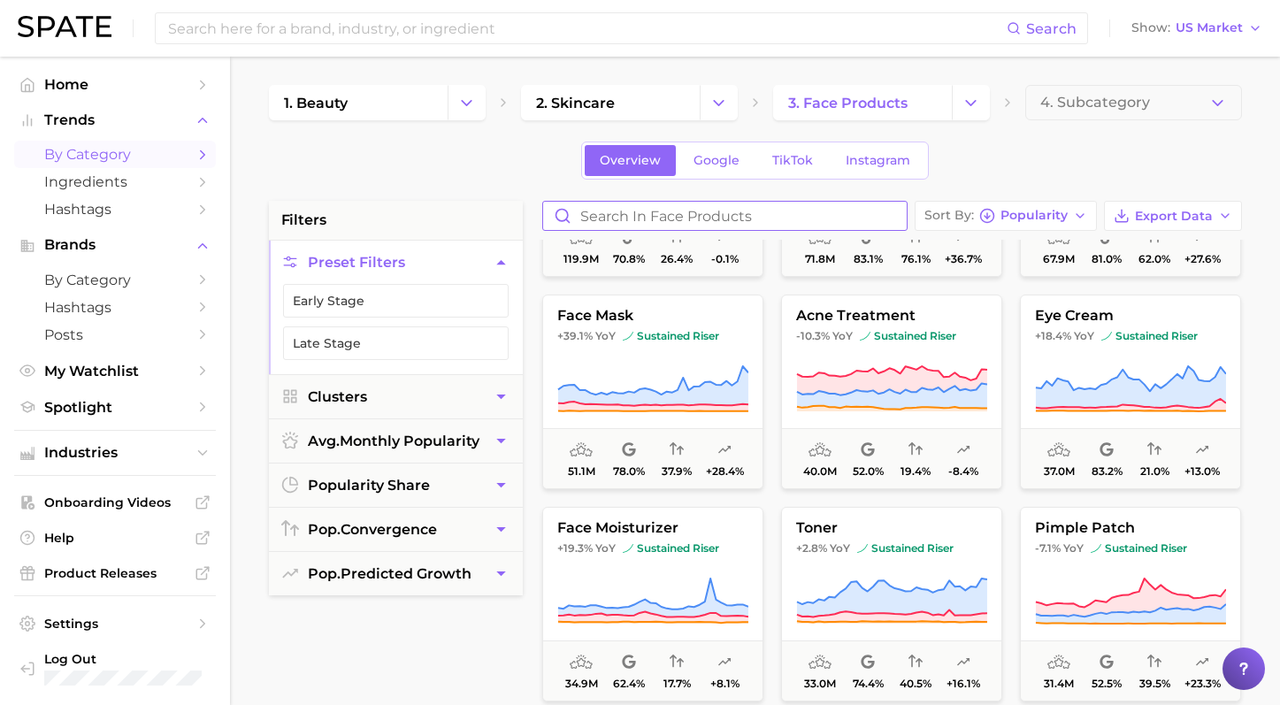
scroll to position [0, 0]
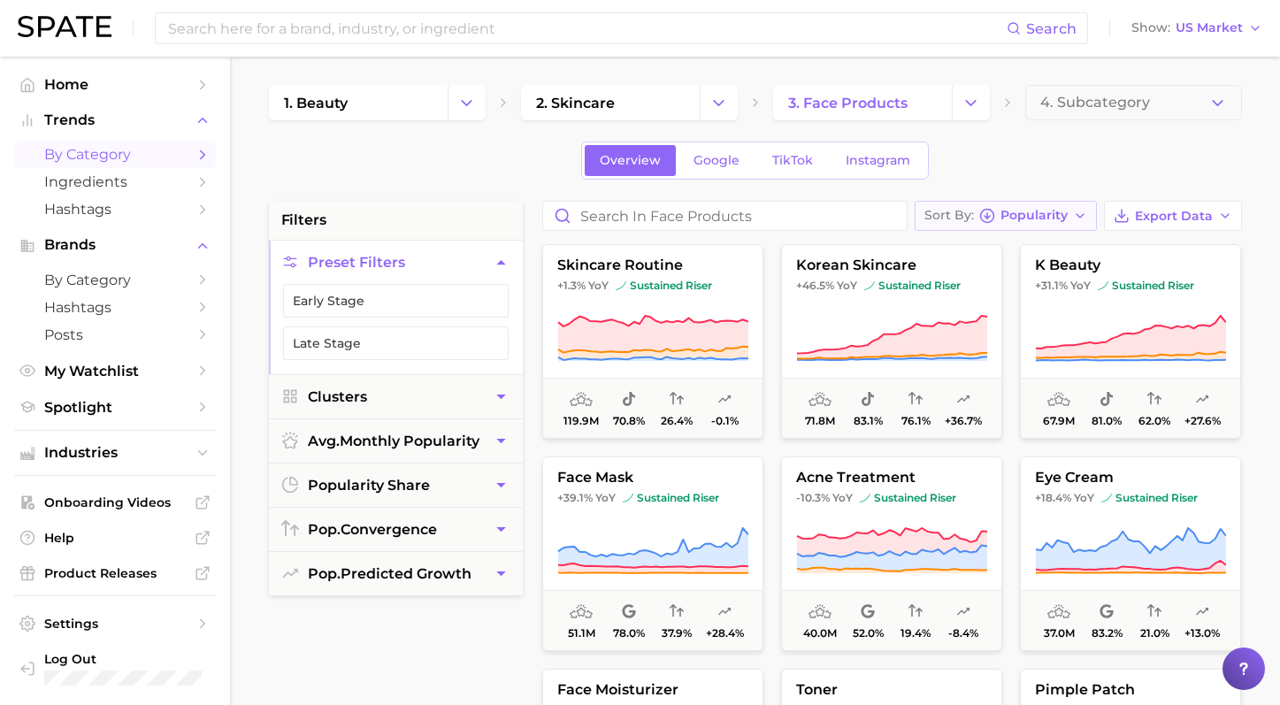
click at [1075, 218] on icon "button" at bounding box center [1080, 216] width 14 height 14
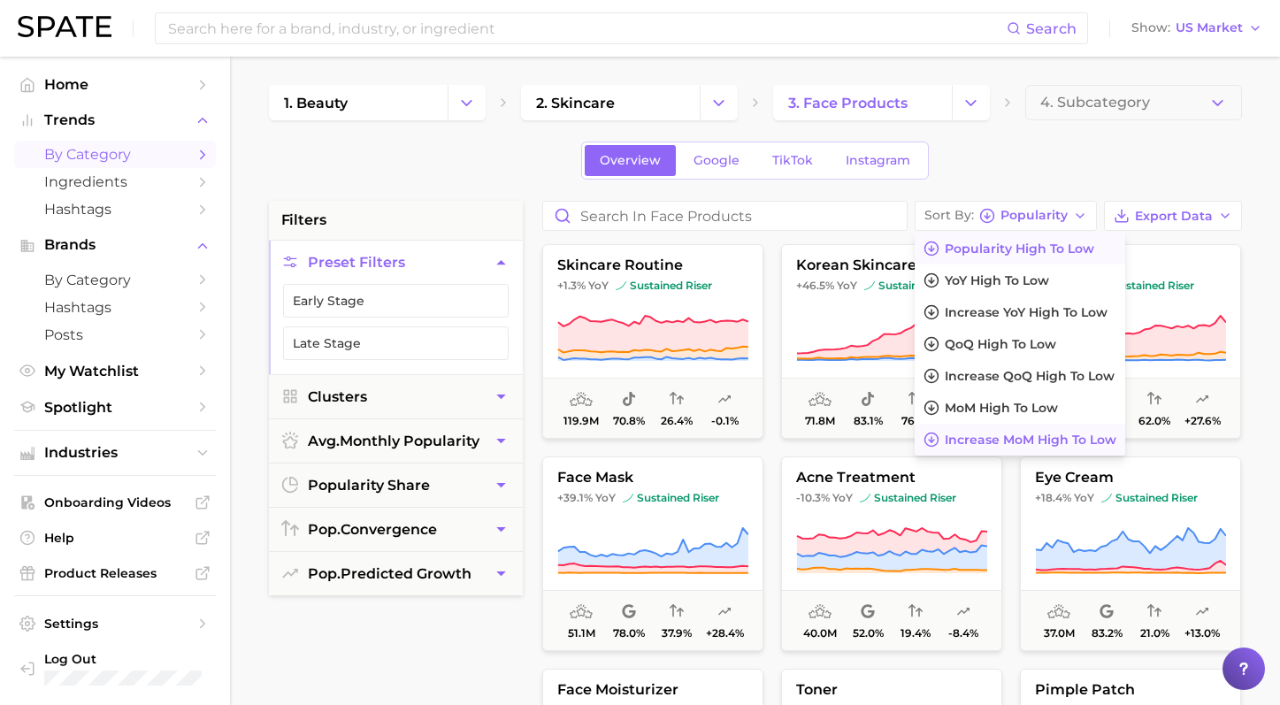
click at [1035, 439] on span "Increase MoM high to low" at bounding box center [1030, 439] width 172 height 15
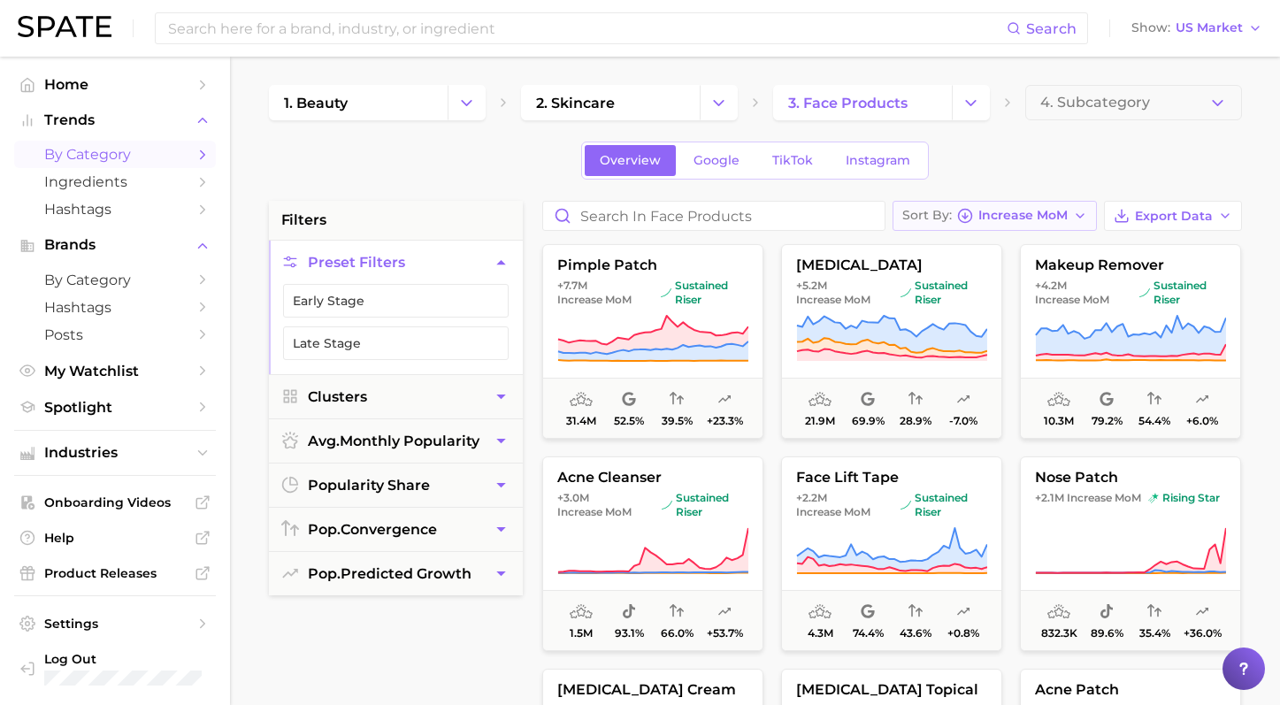
click at [990, 229] on button "Sort By Increase MoM" at bounding box center [994, 216] width 204 height 30
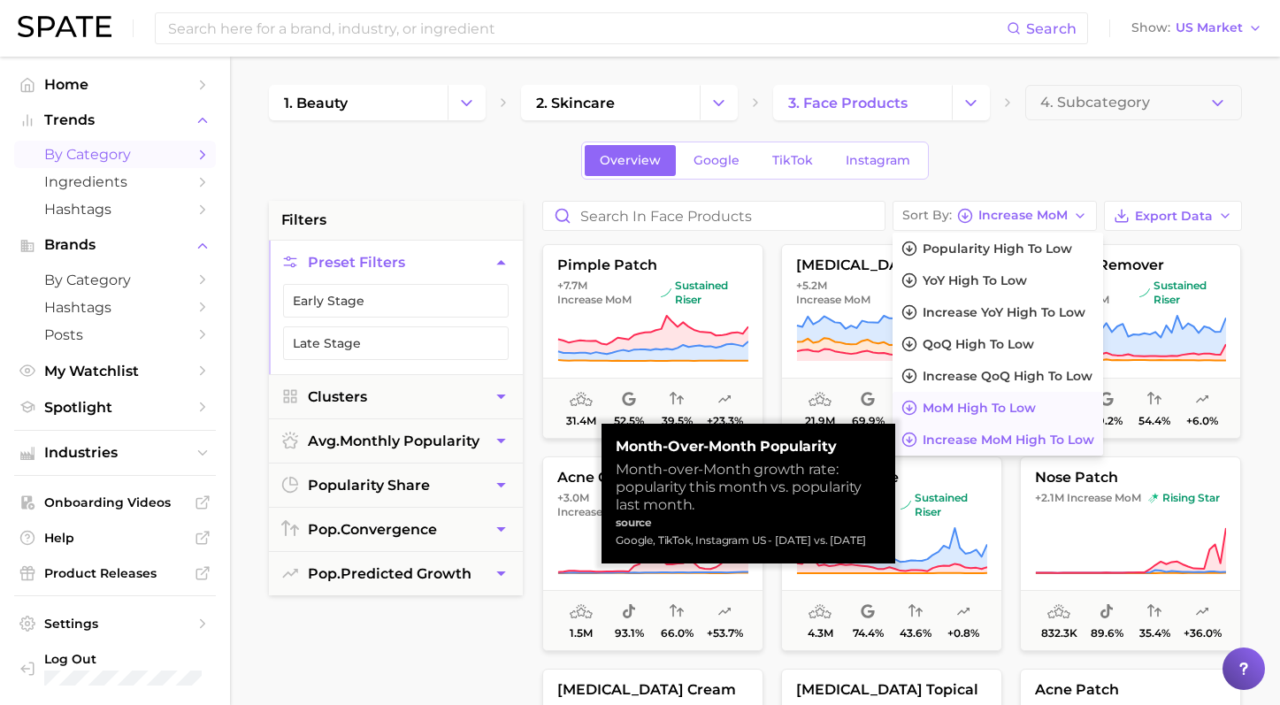
click at [1010, 417] on button "MoM high to low" at bounding box center [997, 408] width 210 height 32
